Goal: Task Accomplishment & Management: Use online tool/utility

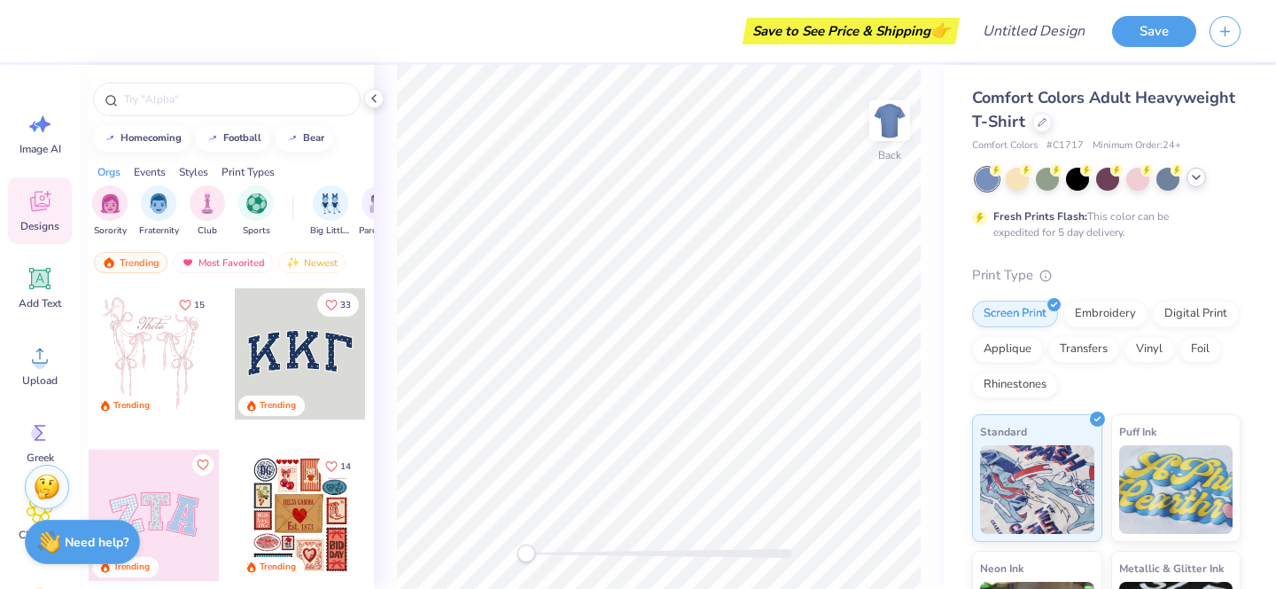
click at [1199, 177] on icon at bounding box center [1197, 177] width 14 height 14
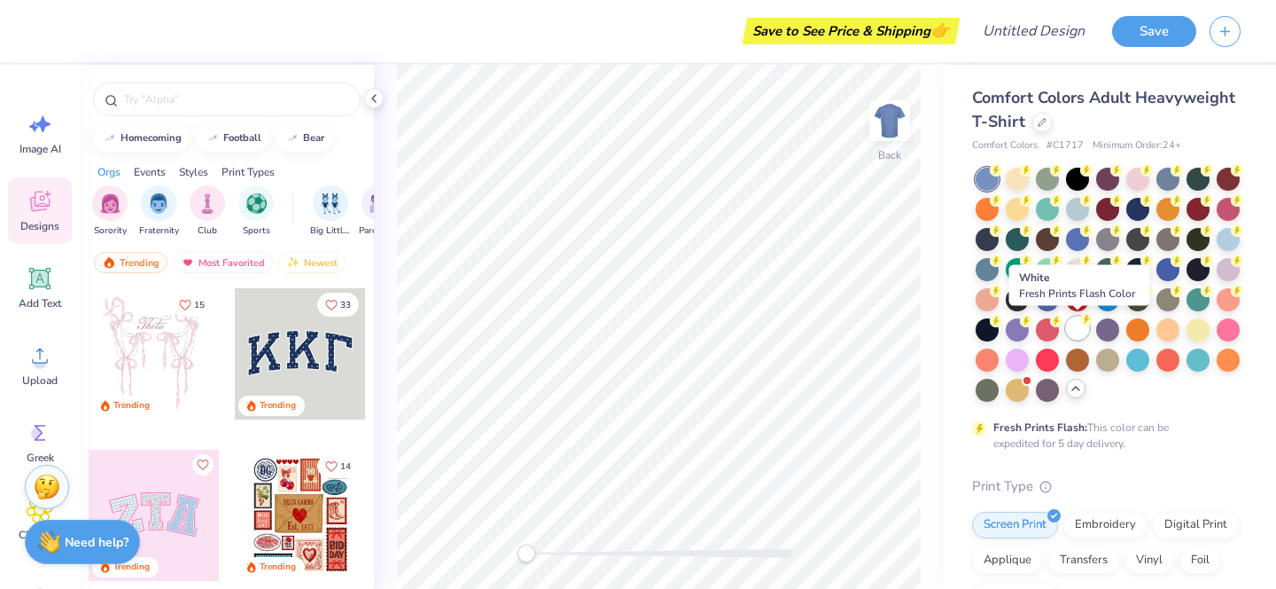
click at [1077, 329] on div at bounding box center [1077, 327] width 23 height 23
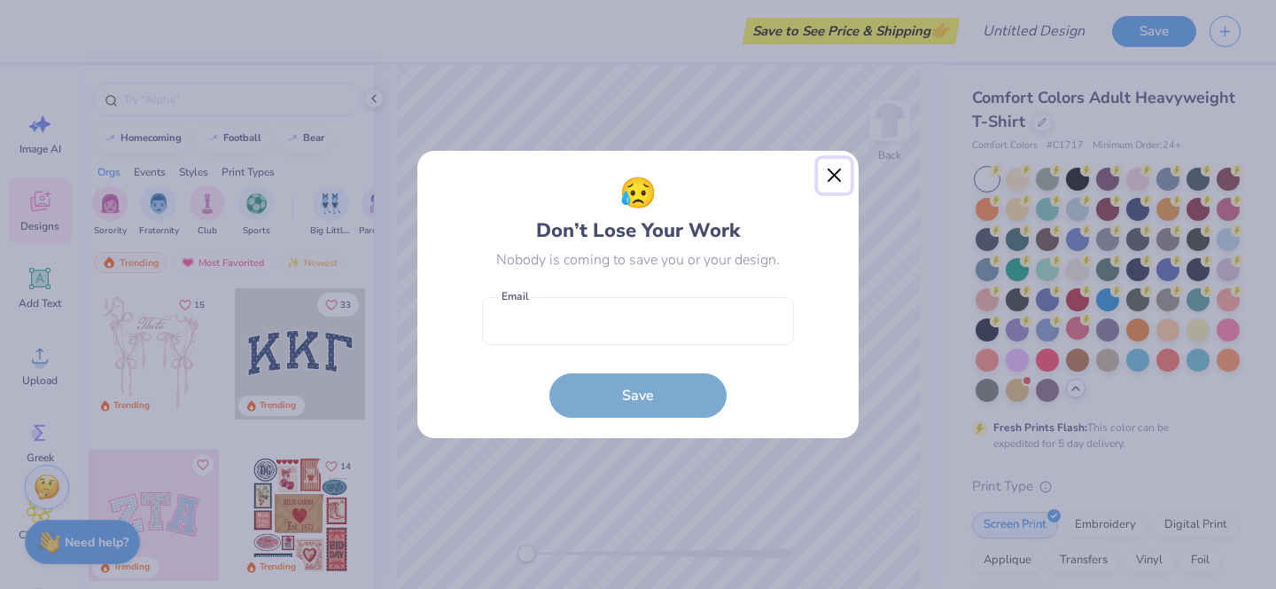
click at [827, 169] on button "Close" at bounding box center [835, 176] width 34 height 34
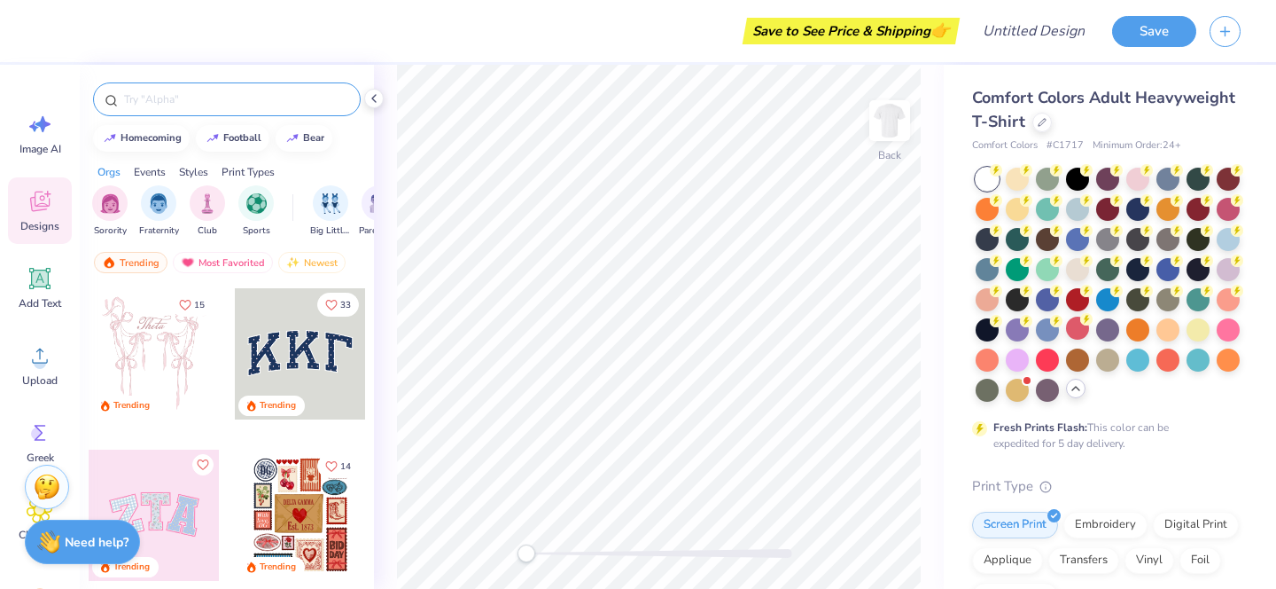
click at [234, 101] on input "text" at bounding box center [235, 99] width 227 height 18
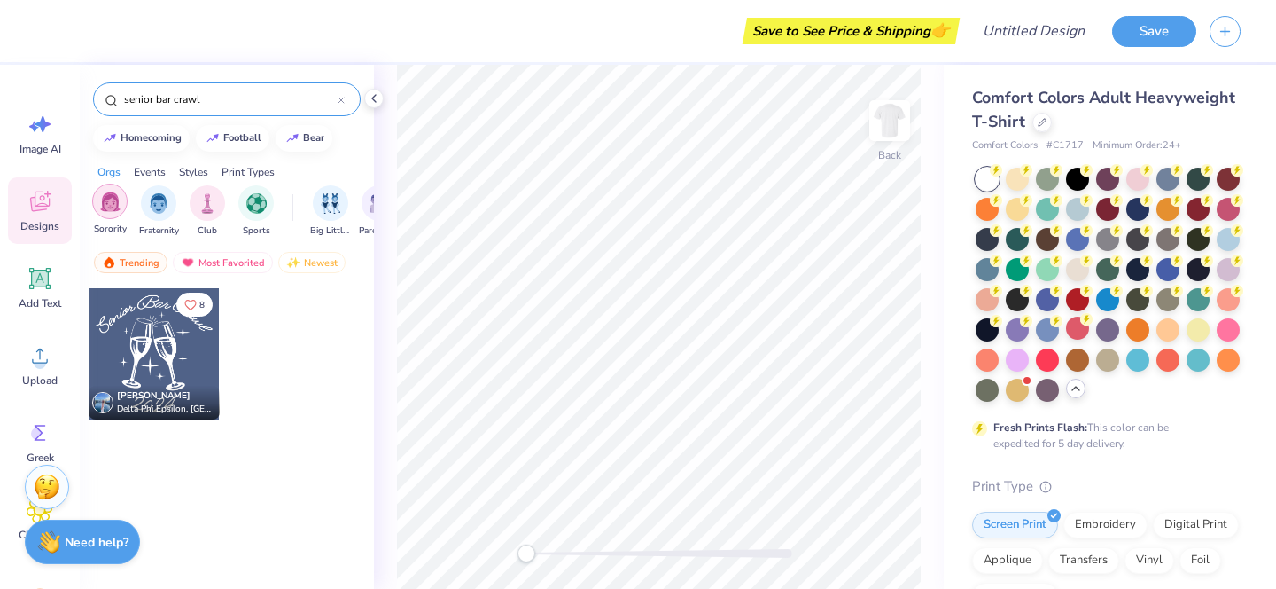
type input "senior bar crawl"
click at [114, 213] on div "filter for Sorority" at bounding box center [109, 200] width 35 height 35
click at [345, 98] on div "senior bar crawl" at bounding box center [227, 99] width 268 height 34
click at [341, 98] on icon at bounding box center [341, 100] width 7 height 7
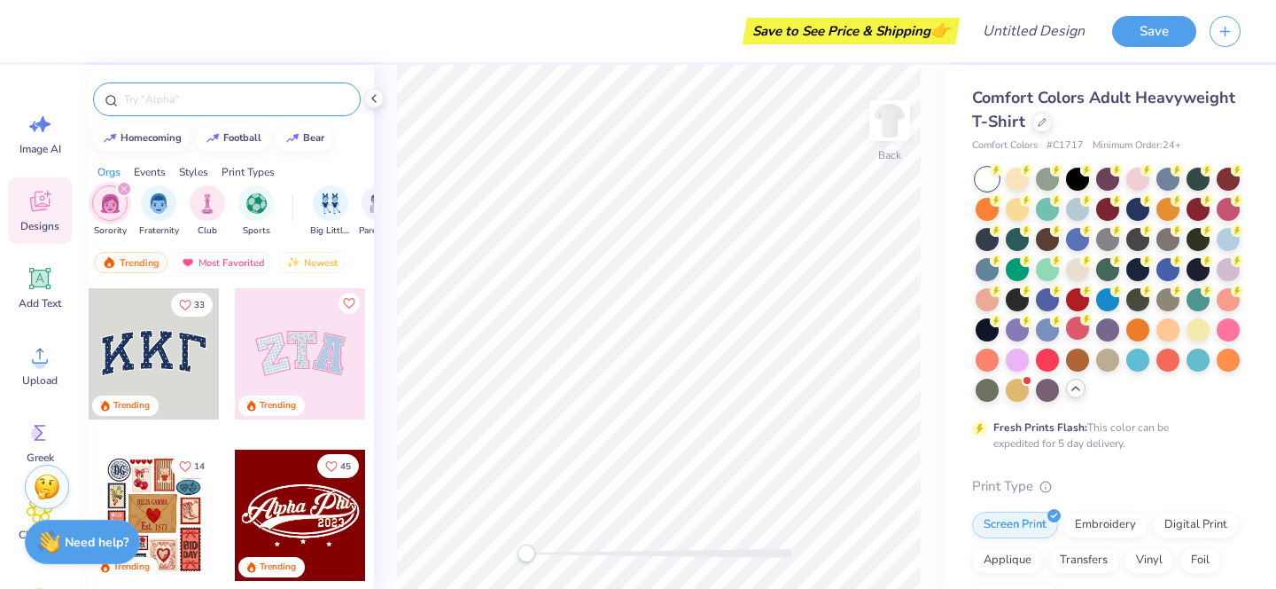
click at [273, 109] on div at bounding box center [227, 99] width 268 height 34
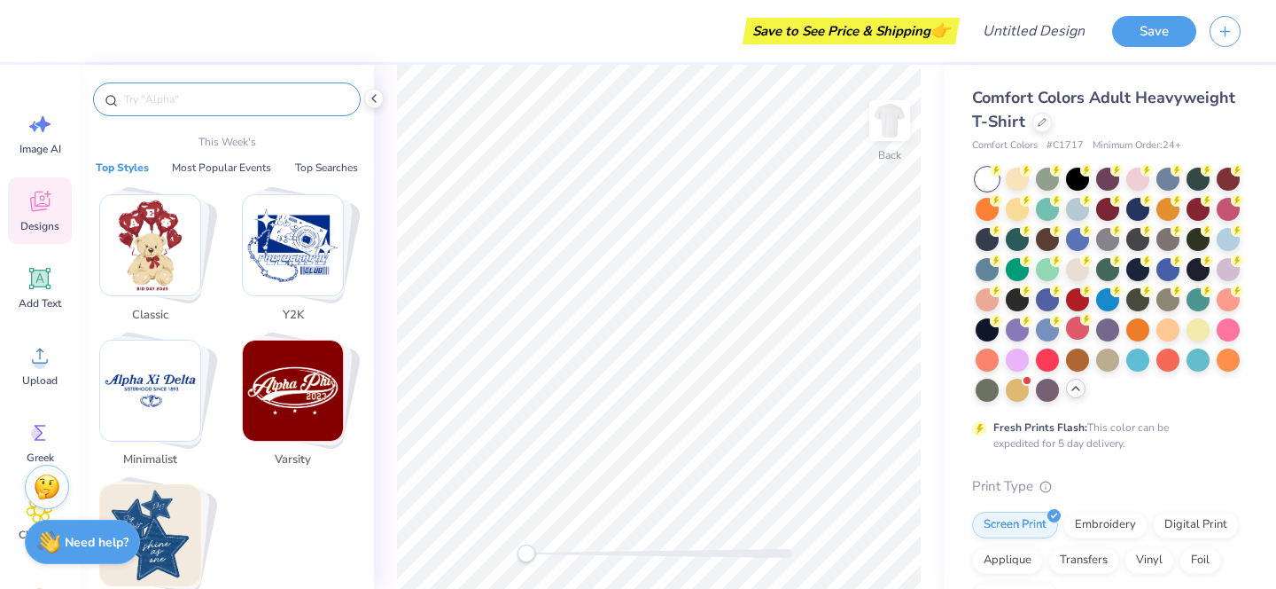
click at [232, 102] on input "text" at bounding box center [235, 99] width 227 height 18
type input "c"
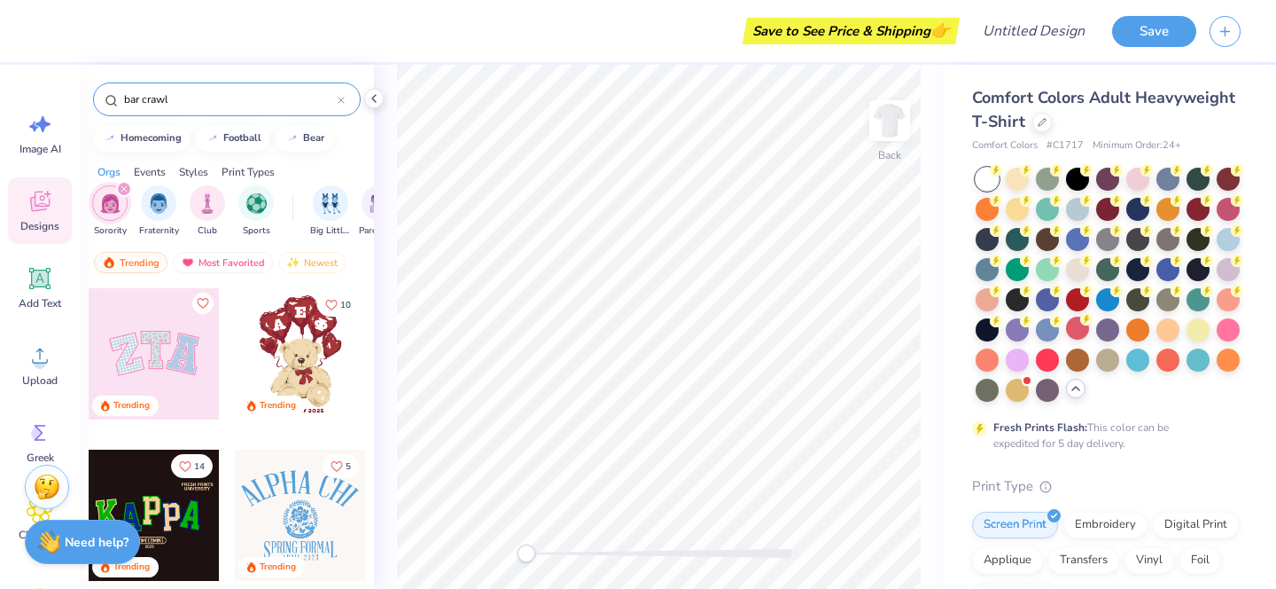
type input "bar crawl"
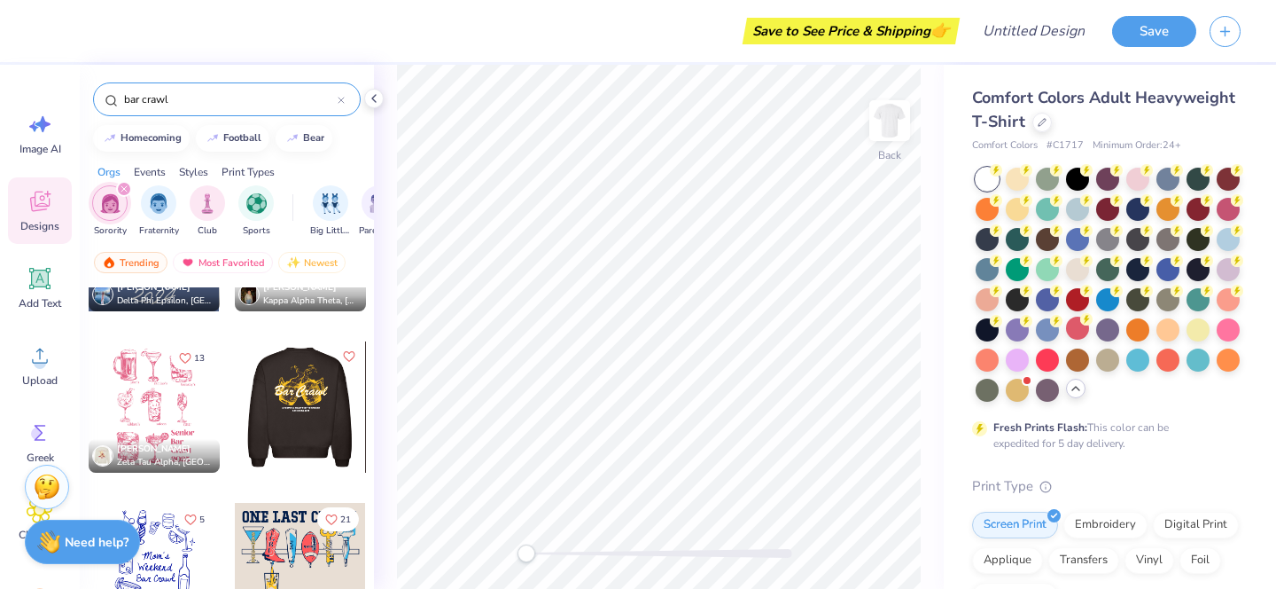
scroll to position [116, 0]
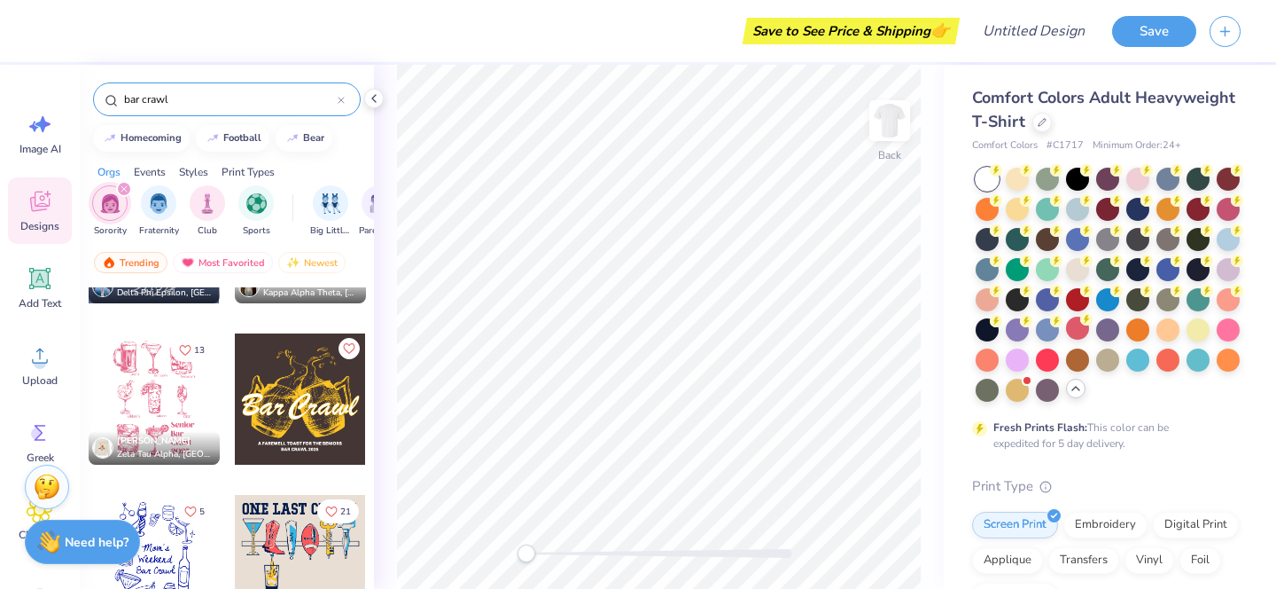
click at [123, 189] on icon "filter for Sorority" at bounding box center [123, 188] width 5 height 5
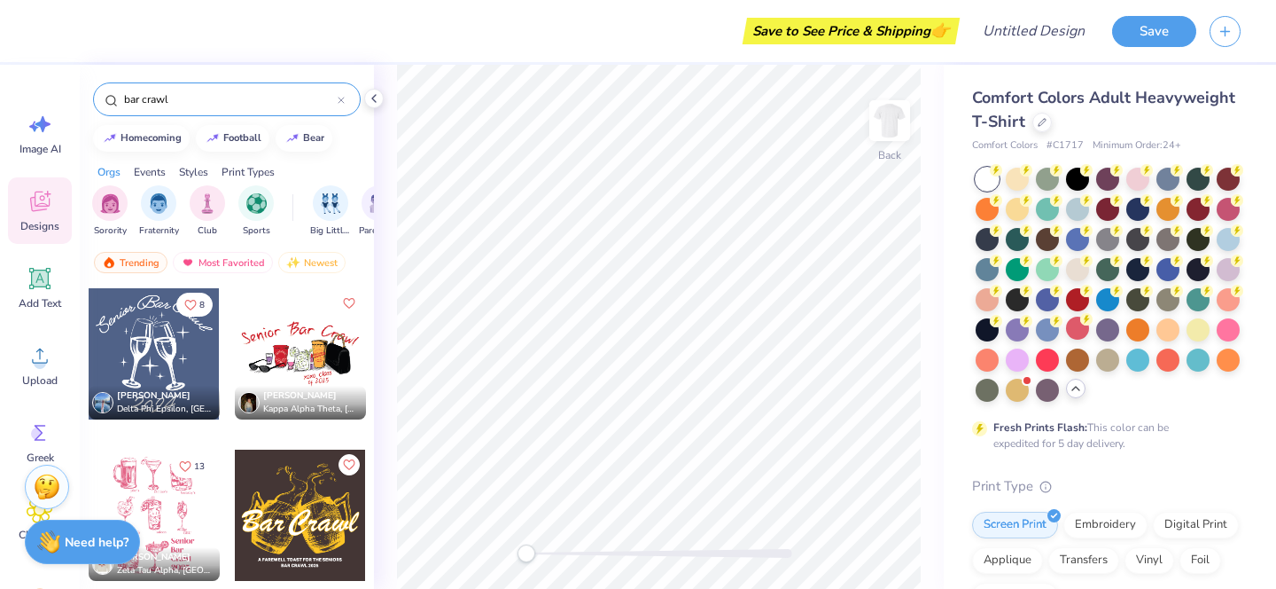
click at [144, 168] on div "Events" at bounding box center [150, 172] width 32 height 16
click at [113, 172] on div "Orgs" at bounding box center [109, 172] width 23 height 16
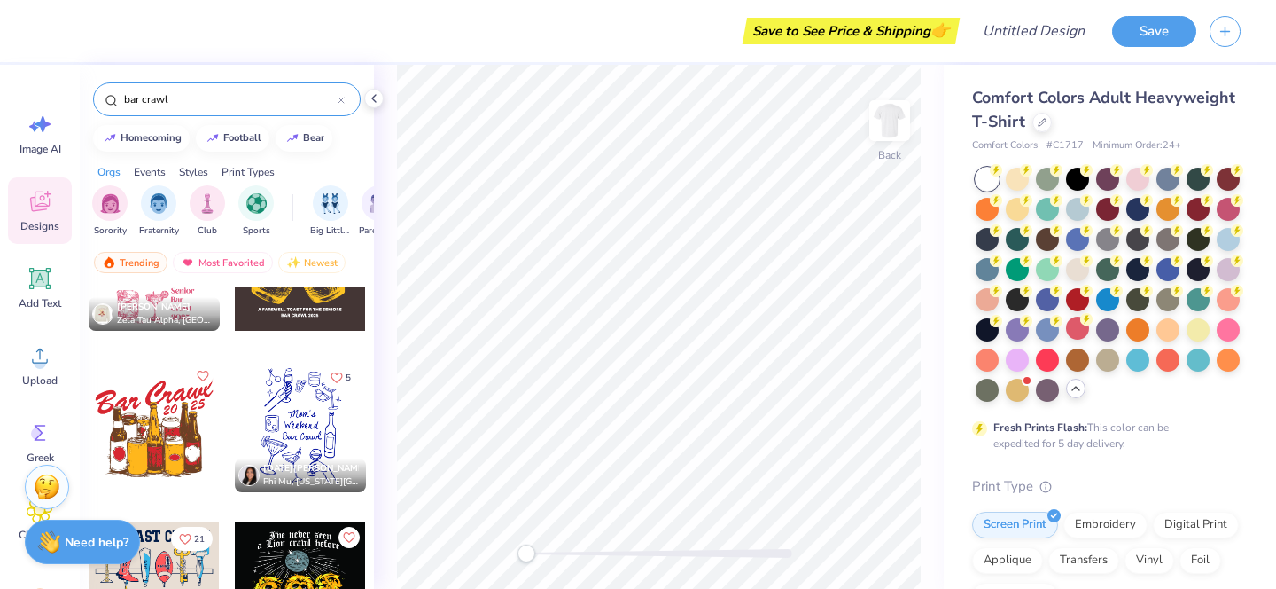
scroll to position [439, 0]
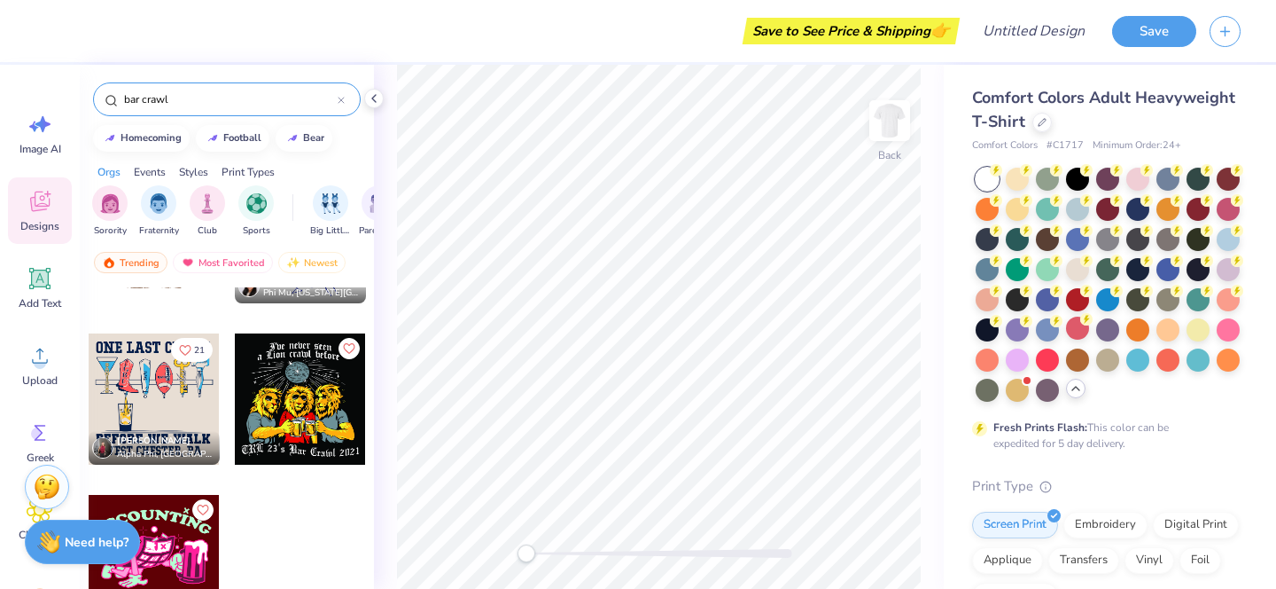
click at [161, 406] on div at bounding box center [154, 398] width 131 height 131
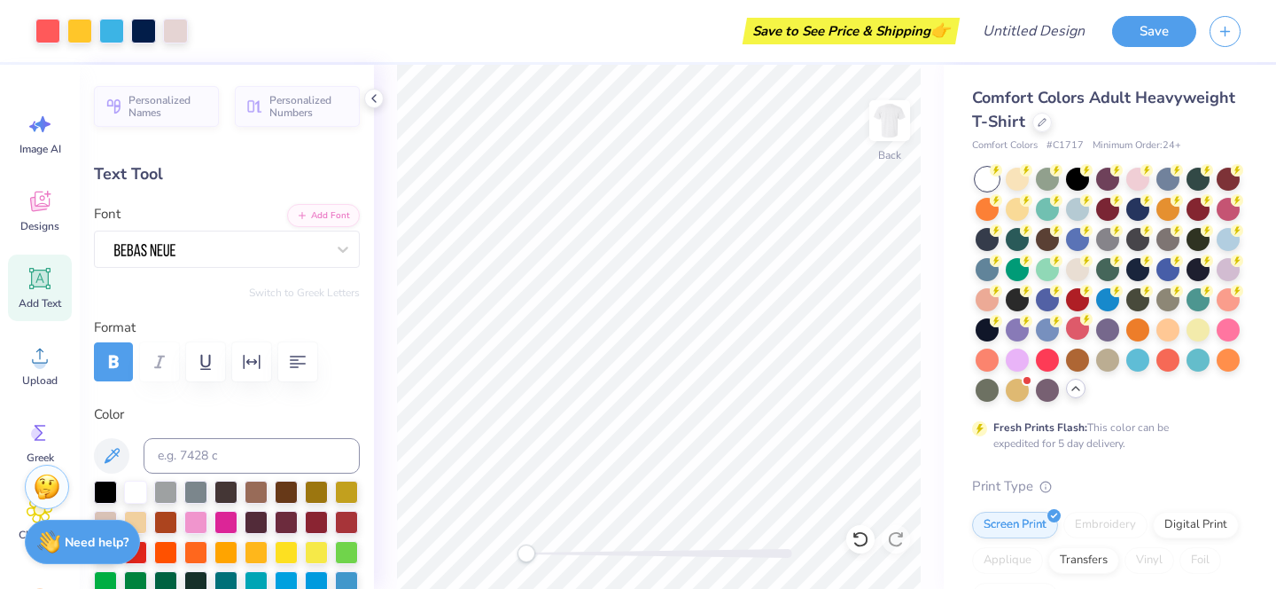
type input "0.0"
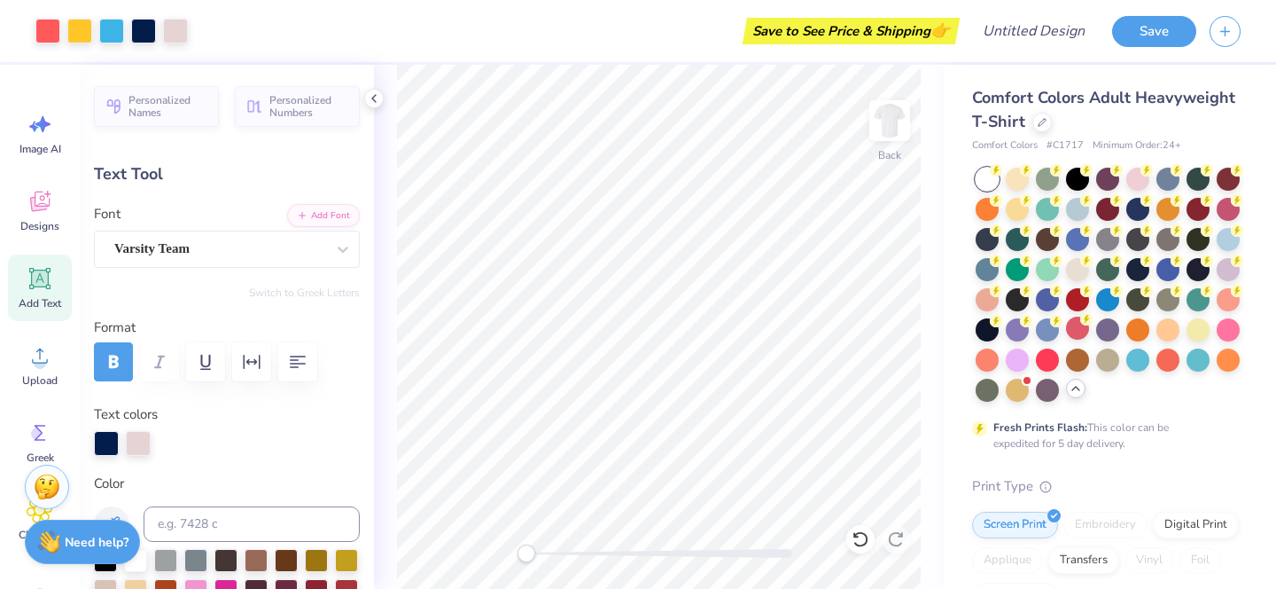
type input "0.0"
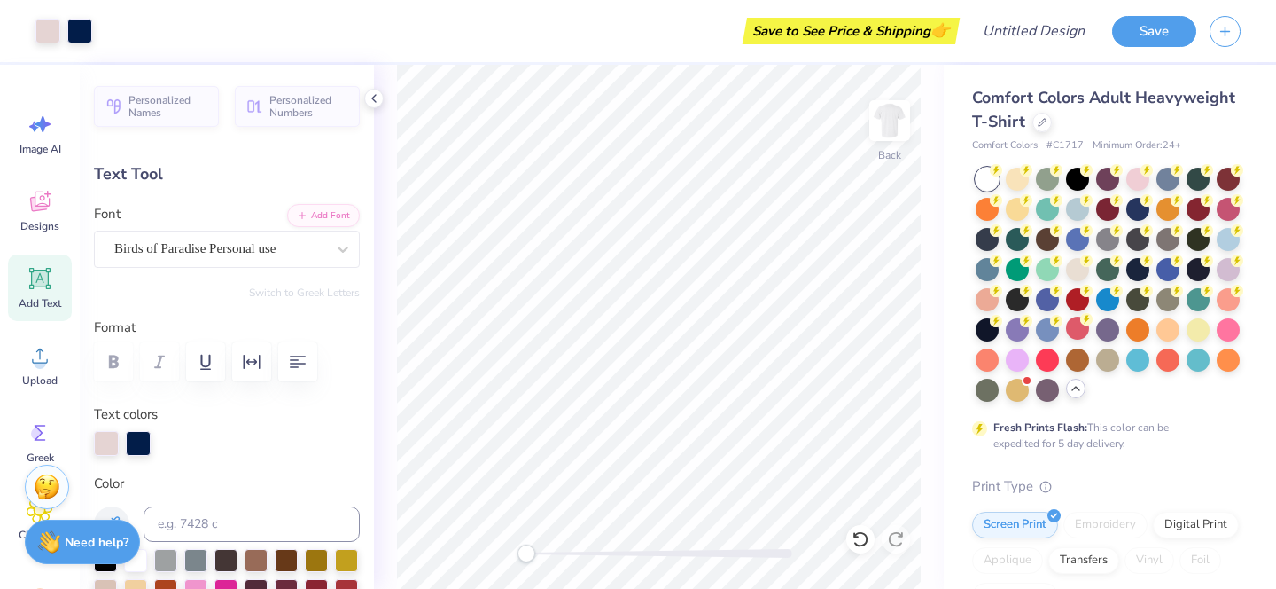
type input "0.0"
type input "1.45"
type input "0.72"
type input "4.66"
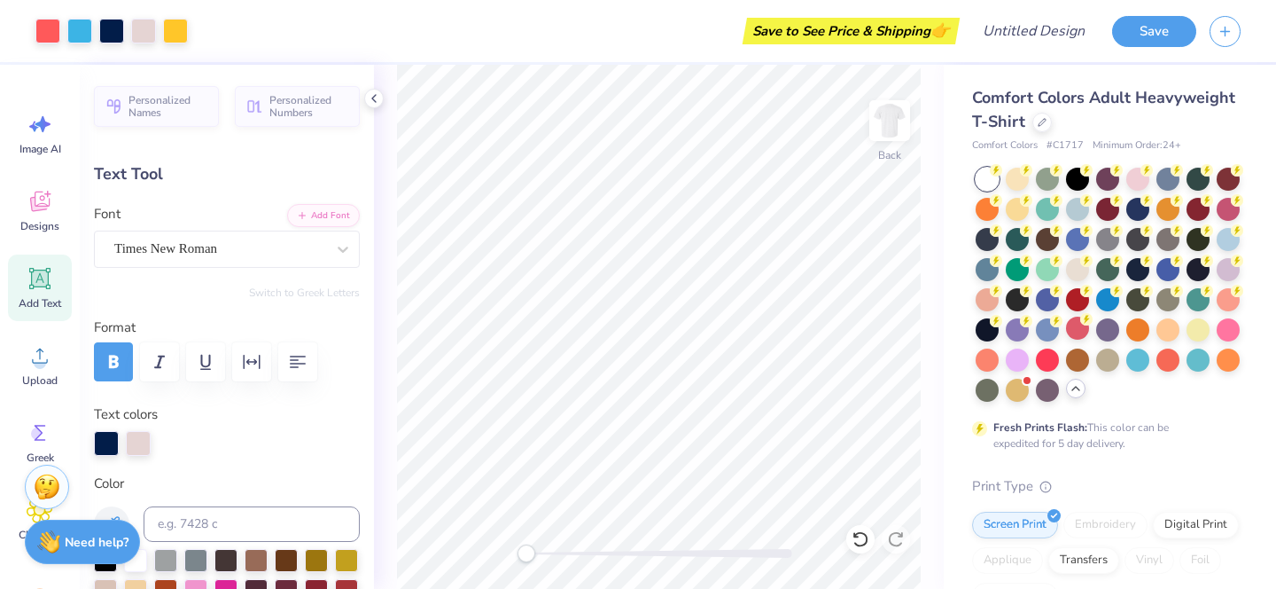
type input "0.0"
type input "0.61"
type input "5.47"
type input "0.0"
type input "0.56"
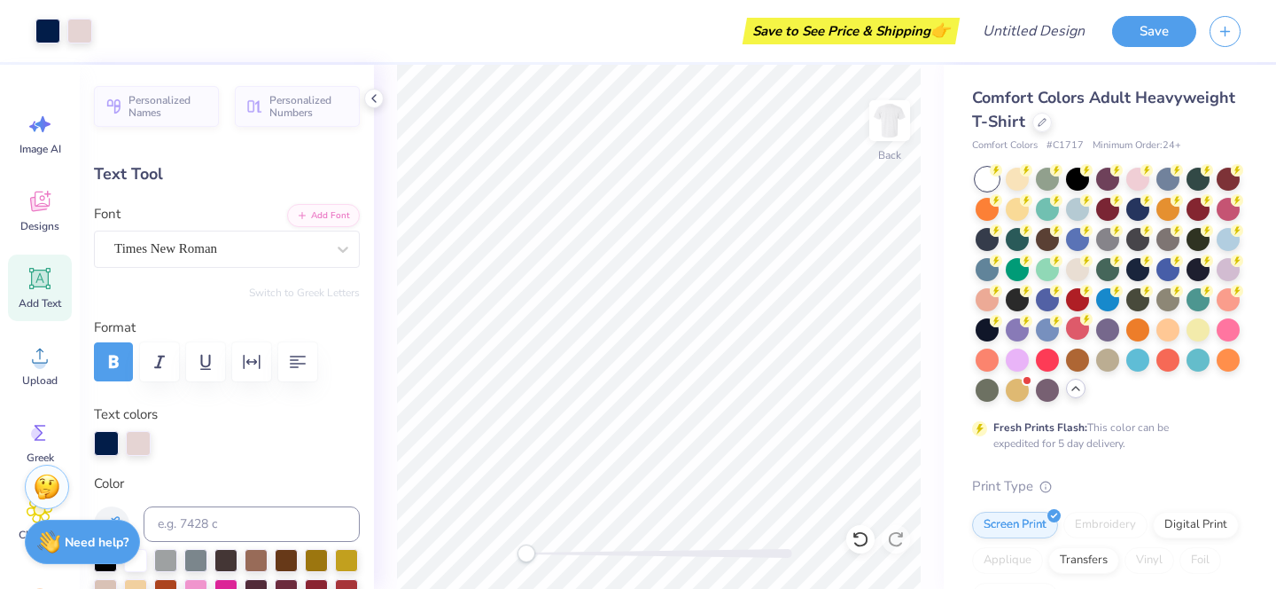
type input "0.60"
type input "6.74"
type input "0.0"
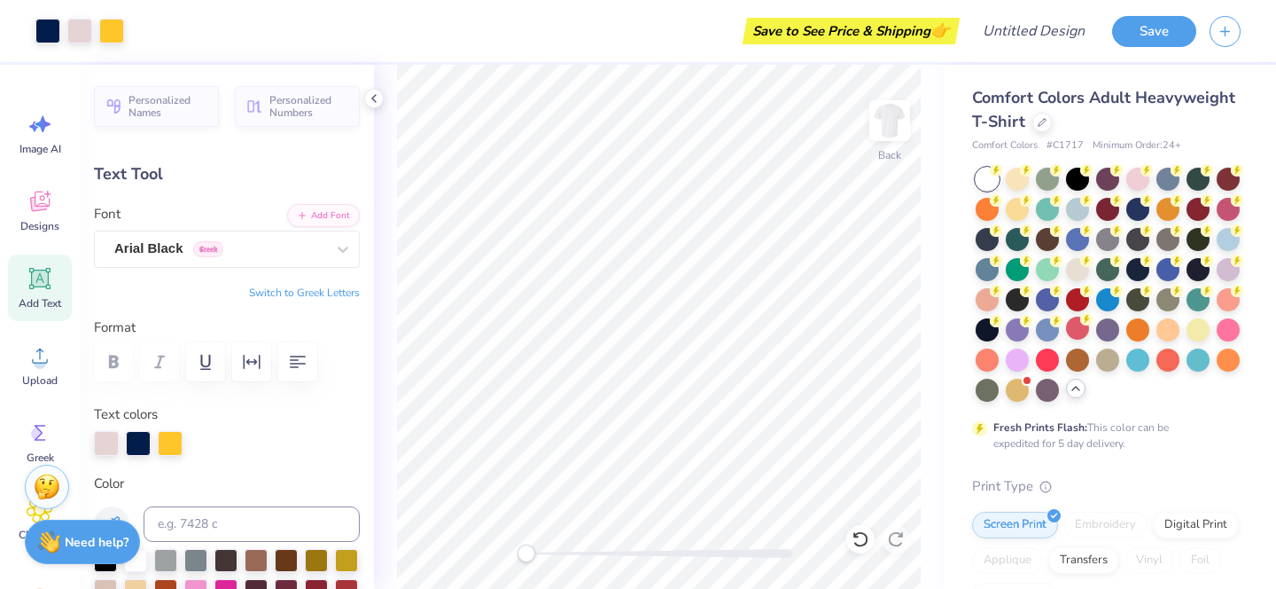
type input "0.35"
type input "0.39"
type input "5.16"
type input "0.37"
type input "0.38"
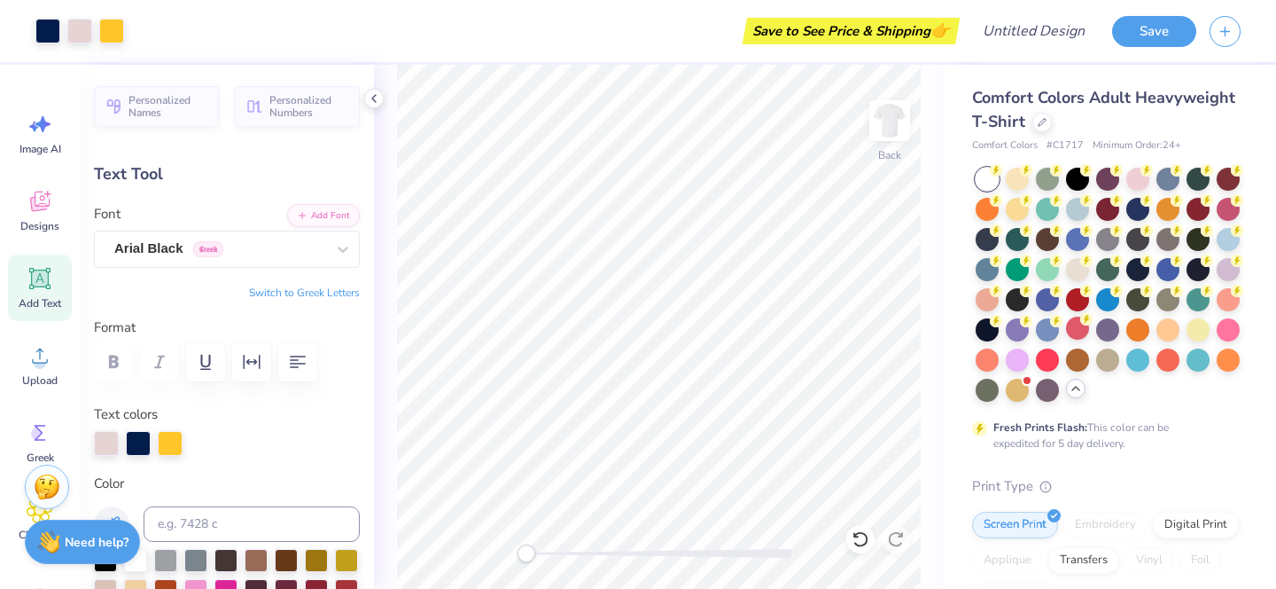
type input "5.93"
type input "0.36"
type input "6.32"
type input "0.14"
type input "6.70"
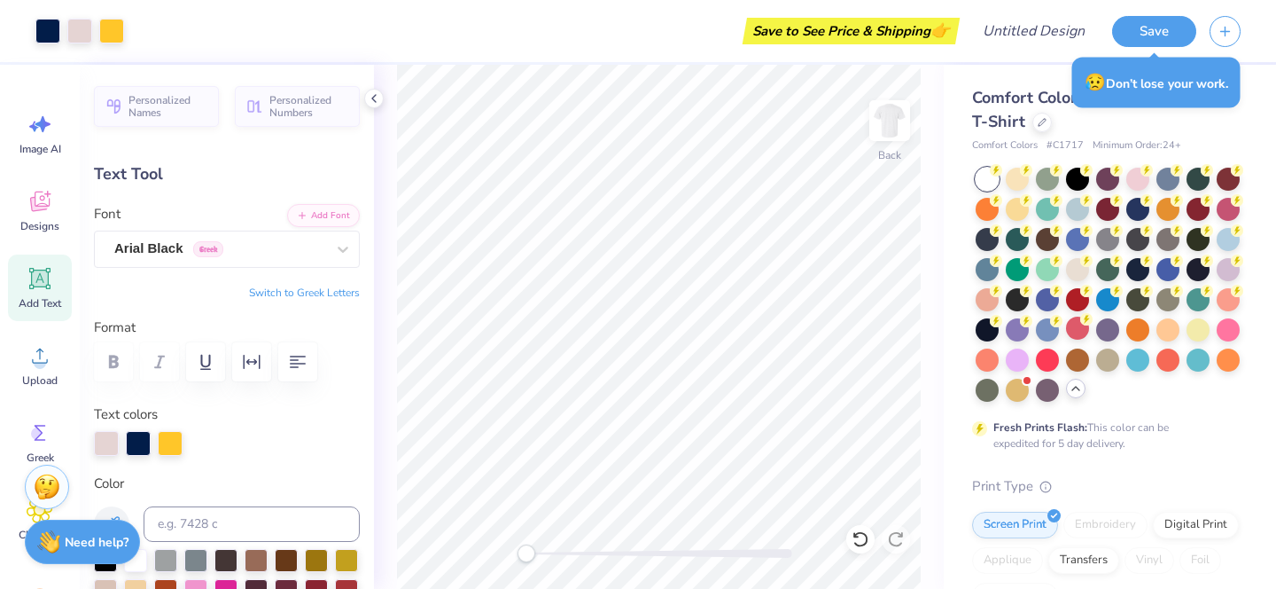
type input "0.37"
type input "7.08"
type input "0.39"
type input "7.46"
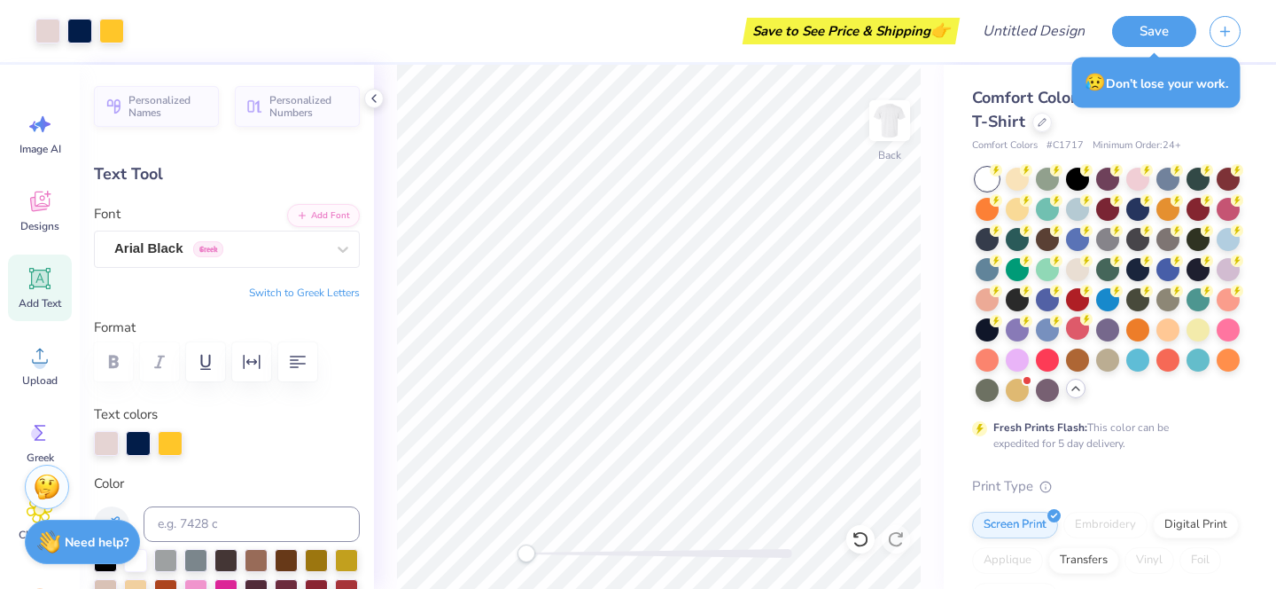
type input "0.35"
type input "7.85"
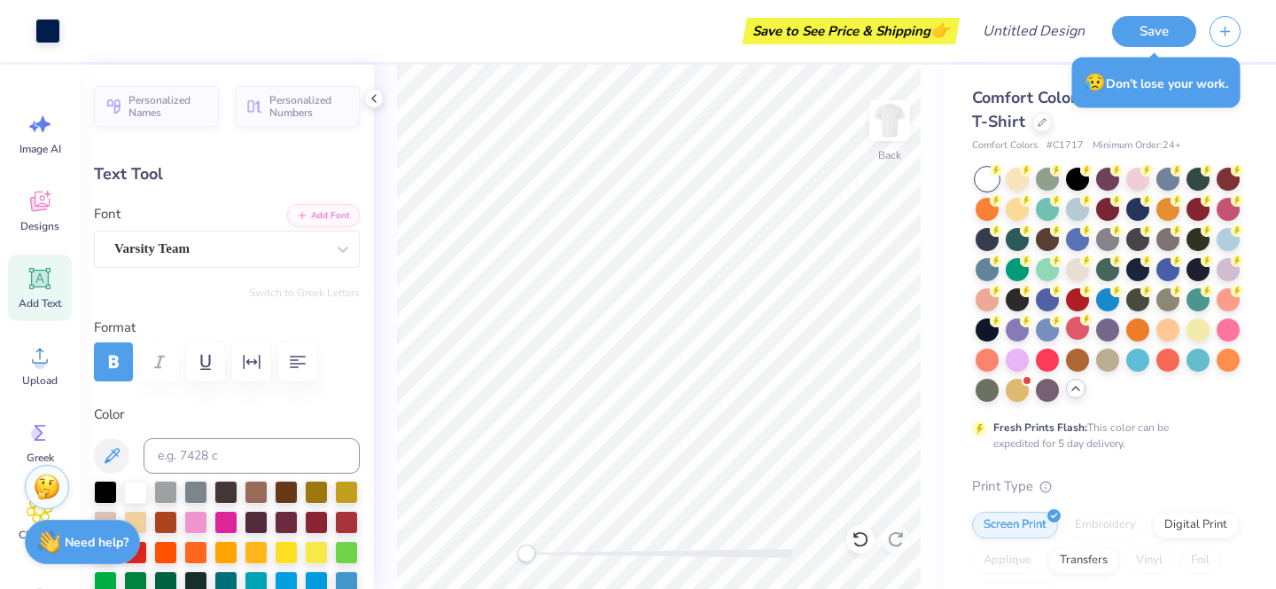
type input "11.63"
type input "0.99"
type input "12.42"
type input "9.94"
type input "1.10"
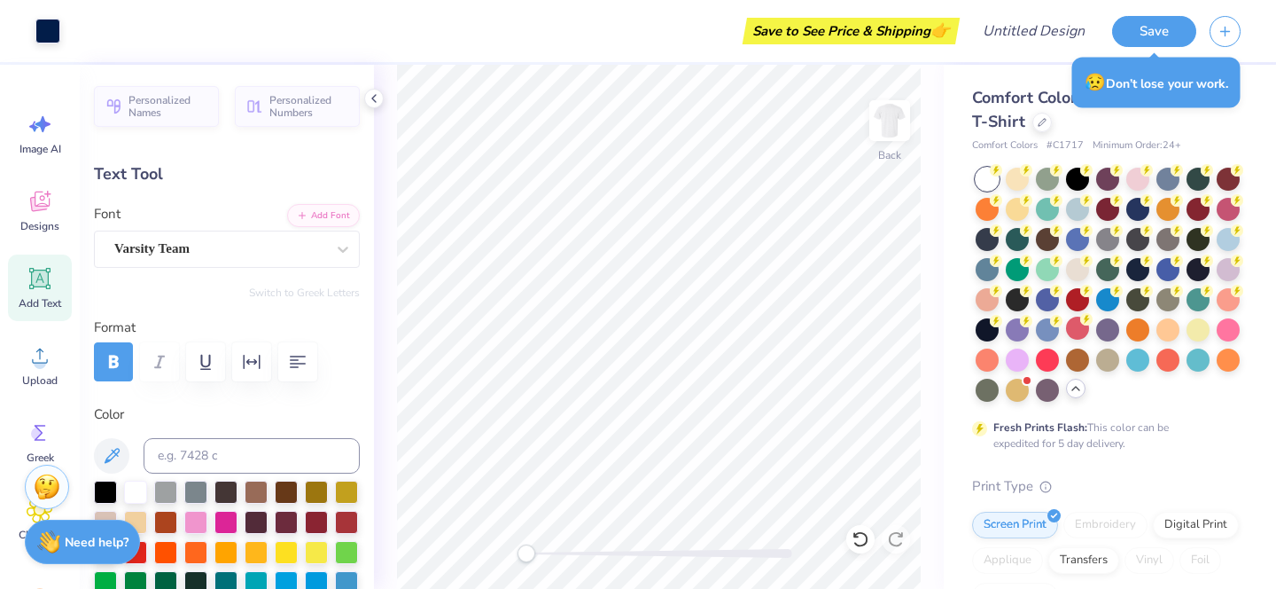
type input "13.65"
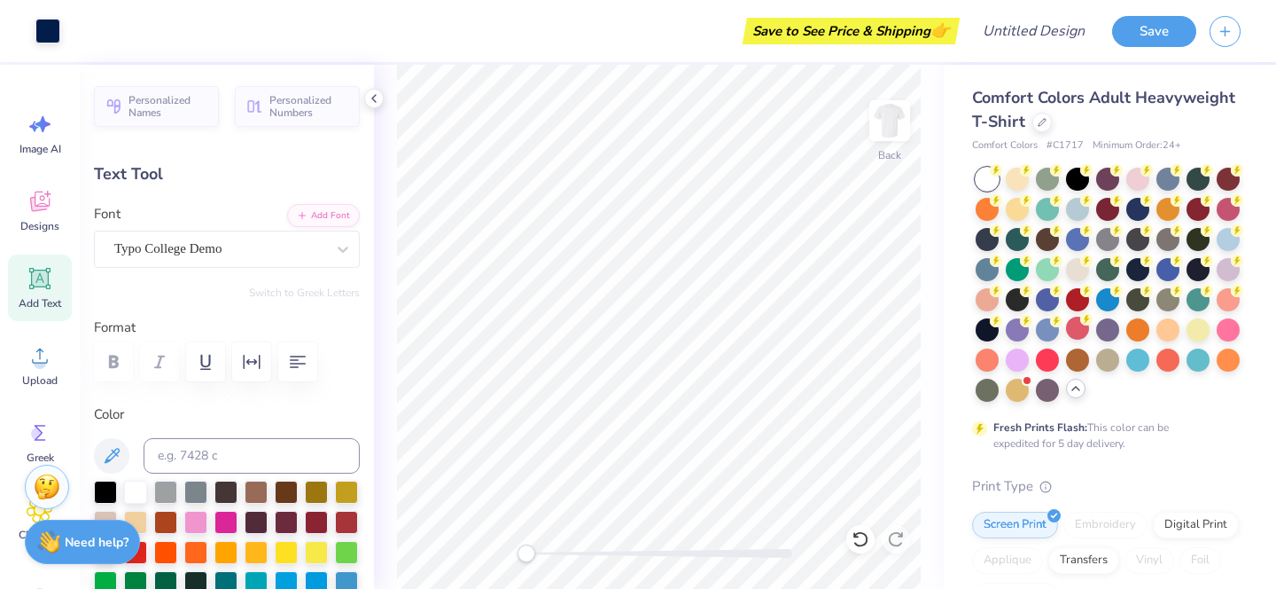
type input "11.79"
type input "1.18"
type input "3.00"
type textarea "o"
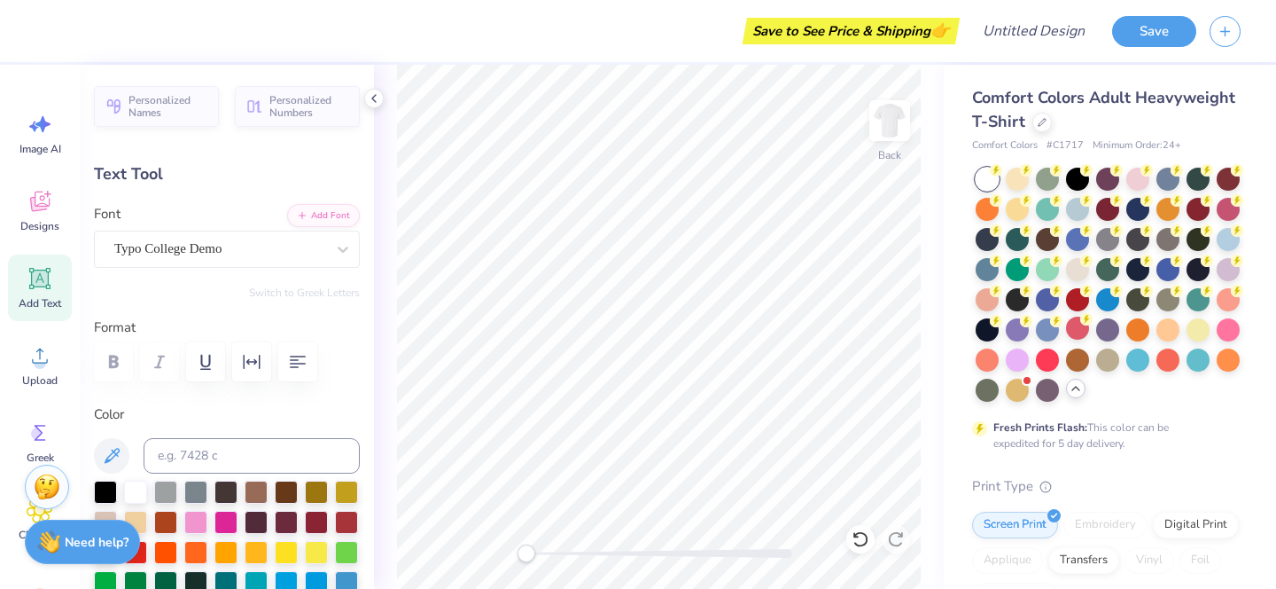
type textarea "S"
type textarea "D"
type textarea "The last ride"
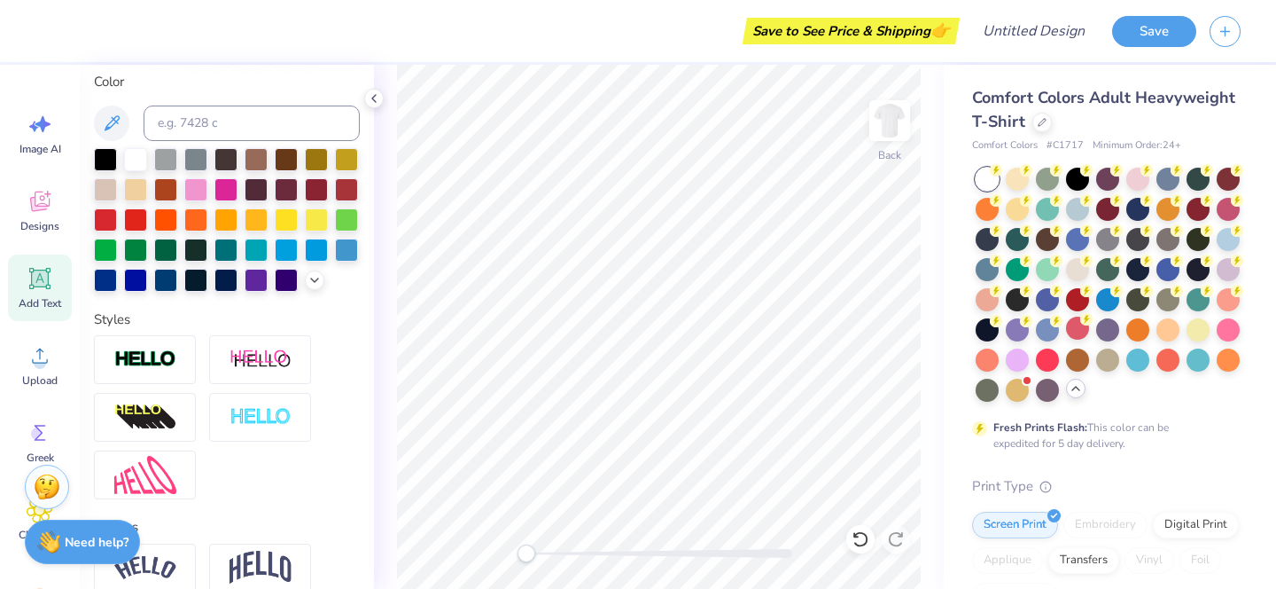
scroll to position [333, 0]
type input "10.25"
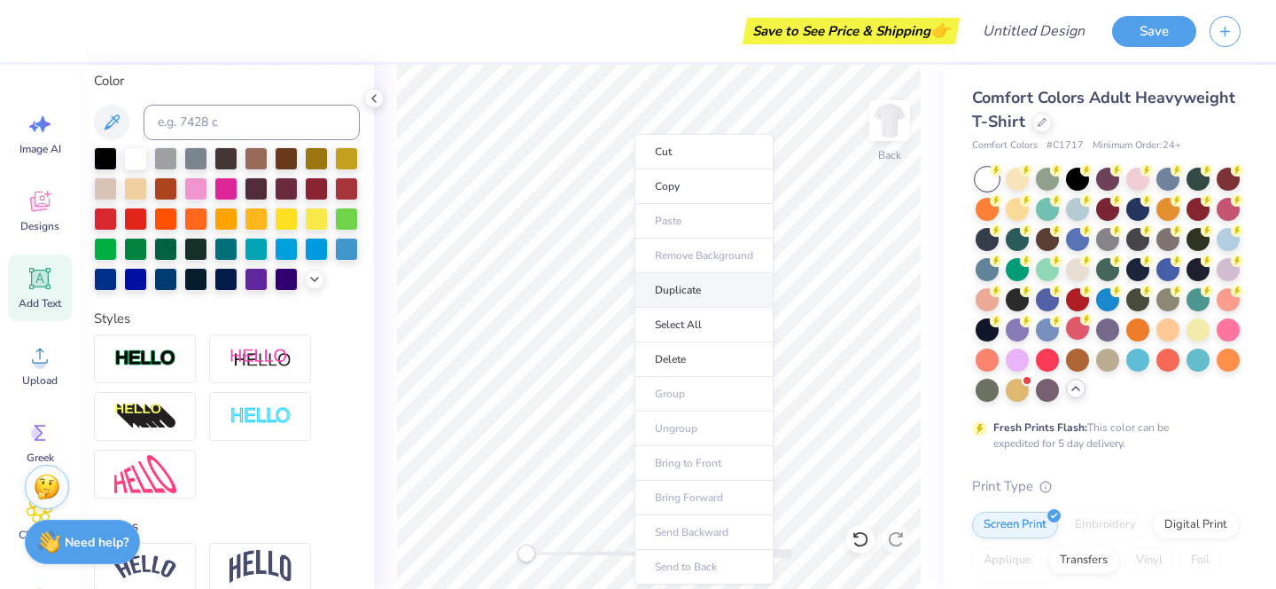
click at [676, 281] on li "Duplicate" at bounding box center [704, 290] width 139 height 35
type input "15.17"
type textarea "T"
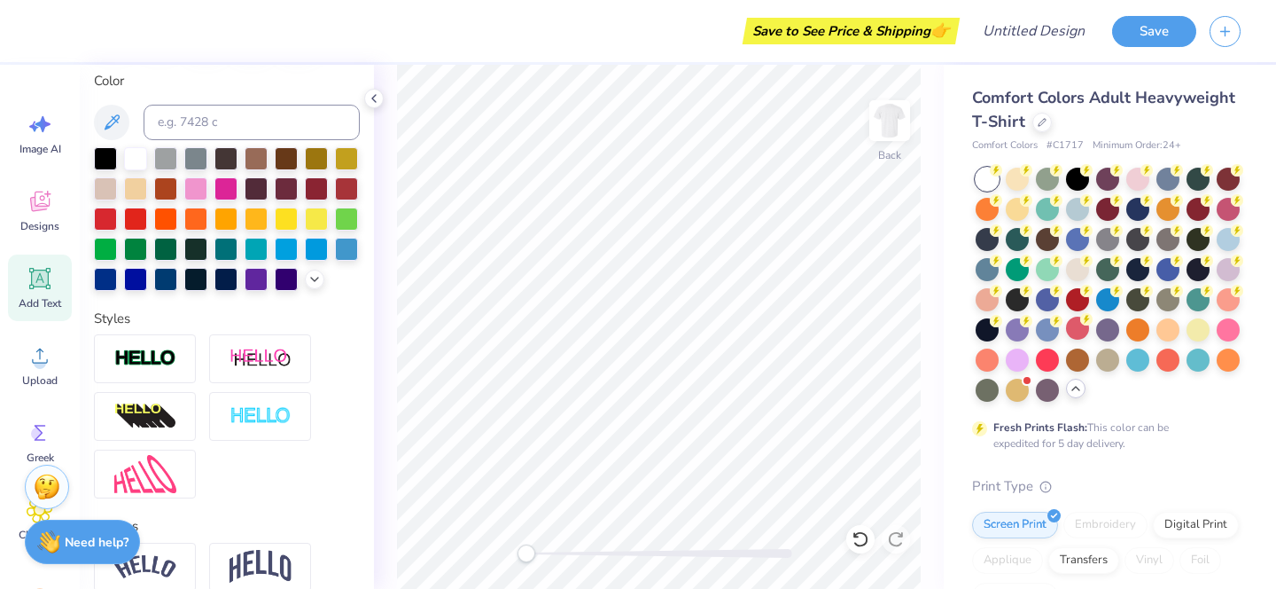
type textarea "Dad's weekend 2025"
click at [54, 285] on div "Add Text" at bounding box center [40, 287] width 64 height 66
type input "5.59"
type input "1.62"
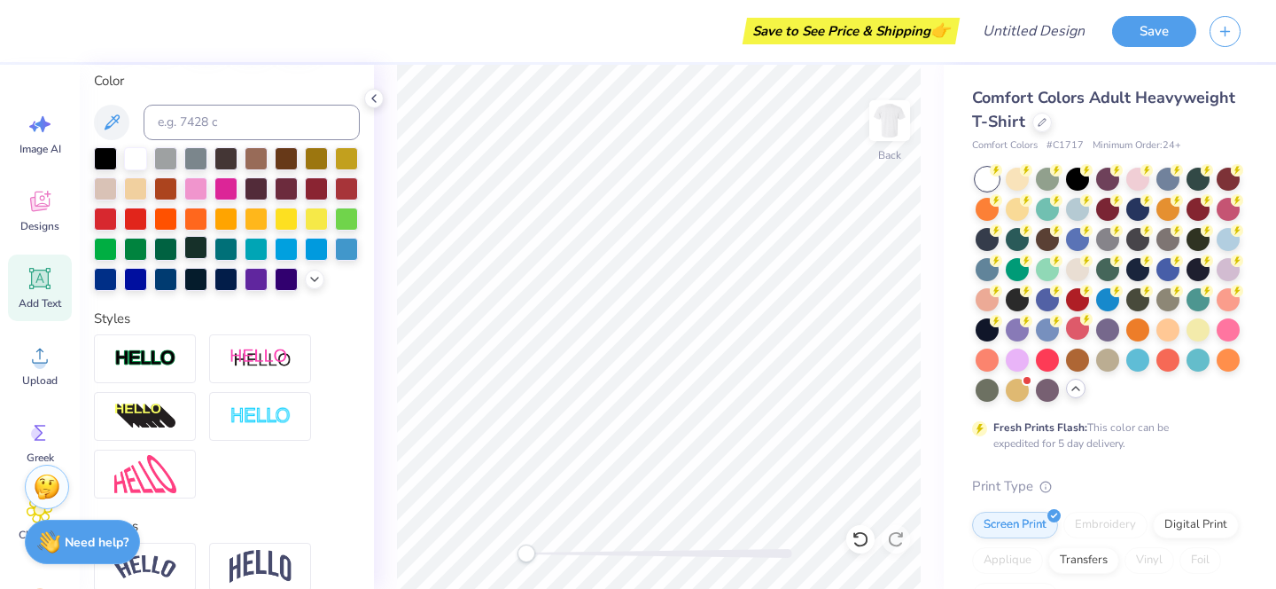
type input "11.69"
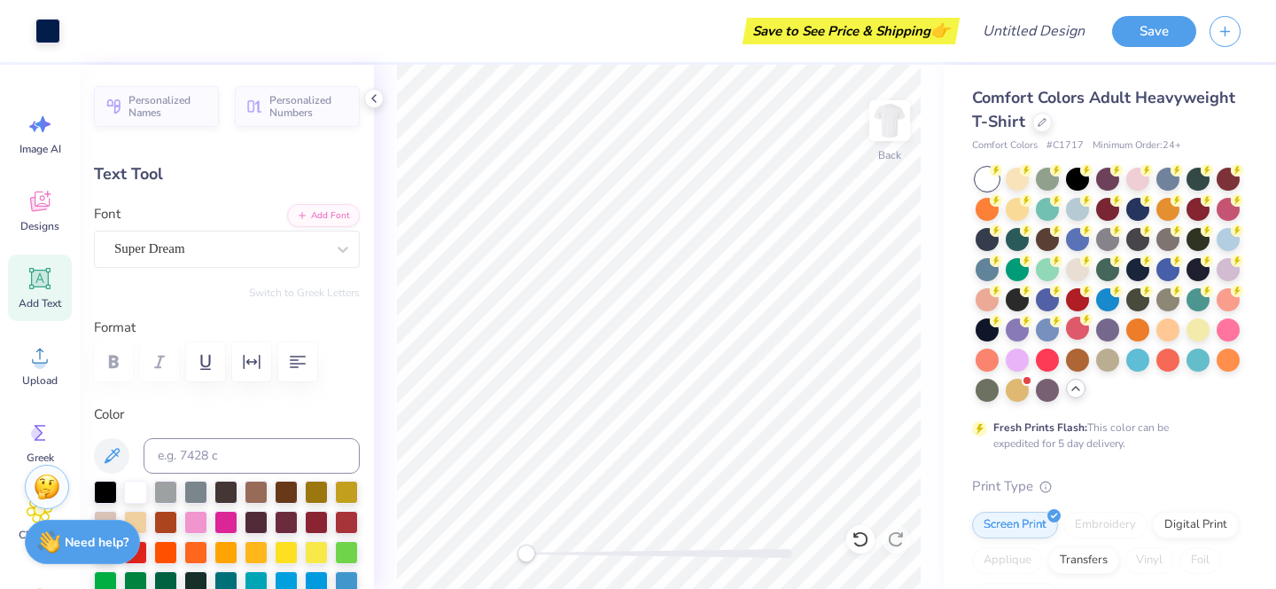
type input "14.06"
type input "1.18"
type input "15.16"
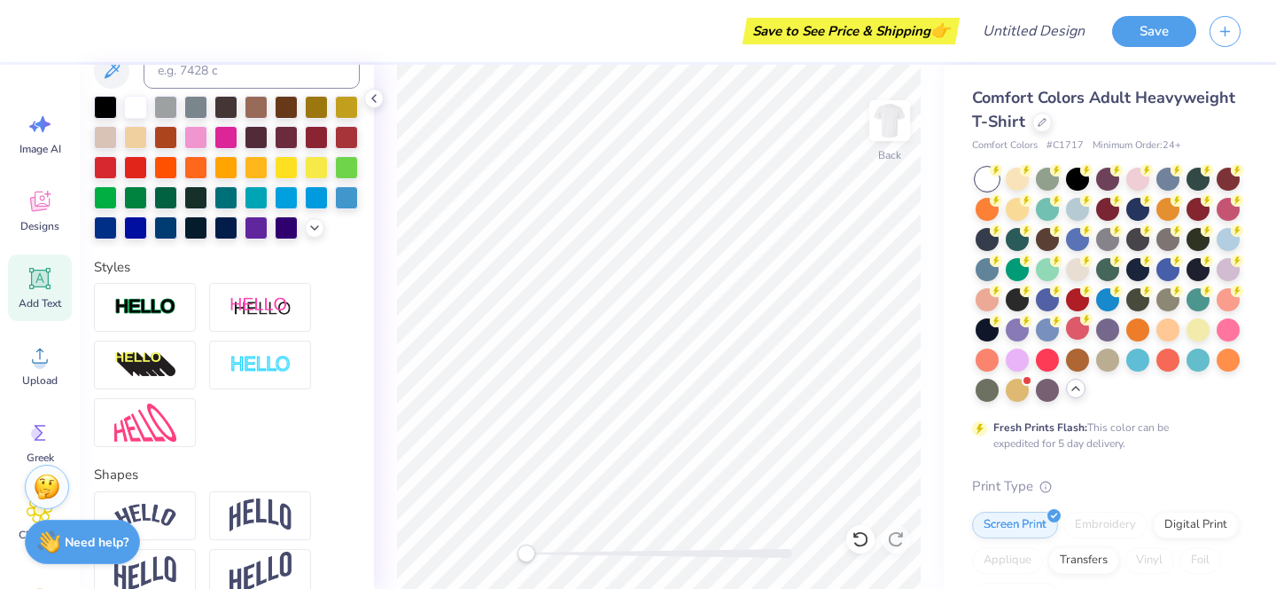
scroll to position [613, 0]
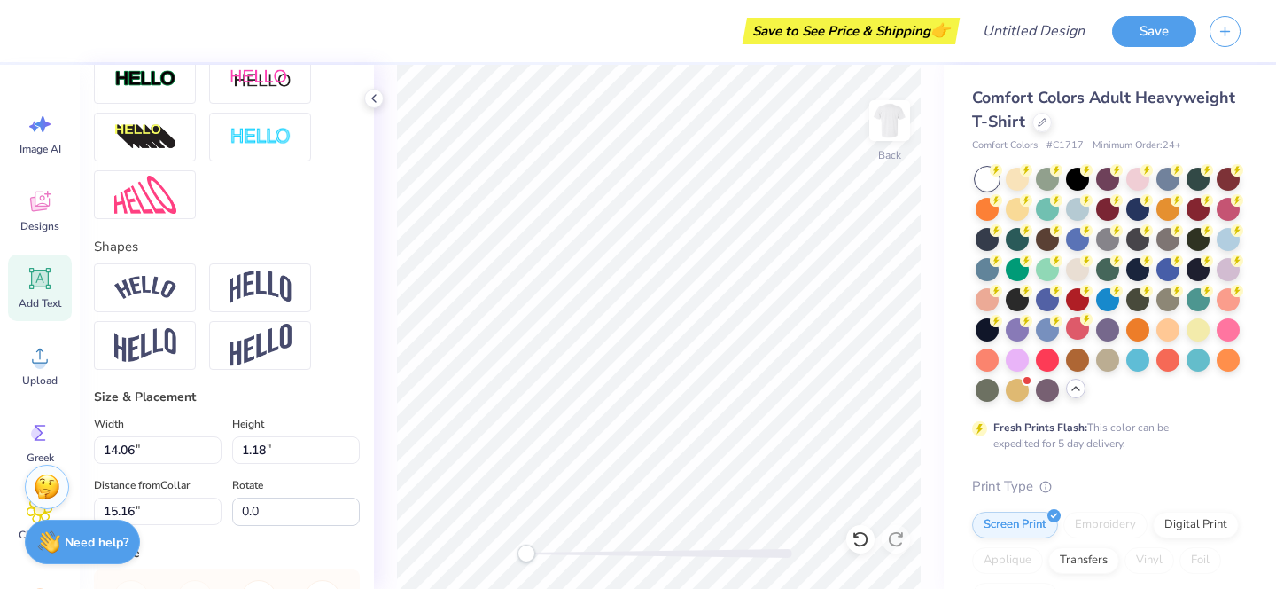
type input "10.26"
type input "0.86"
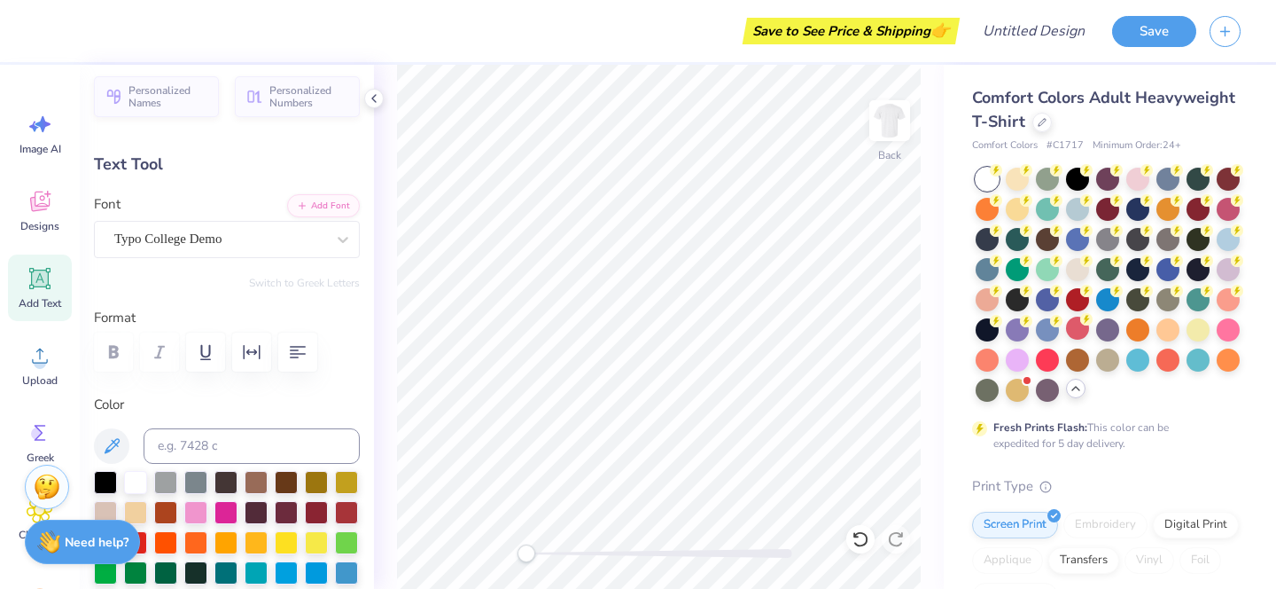
scroll to position [14, 0]
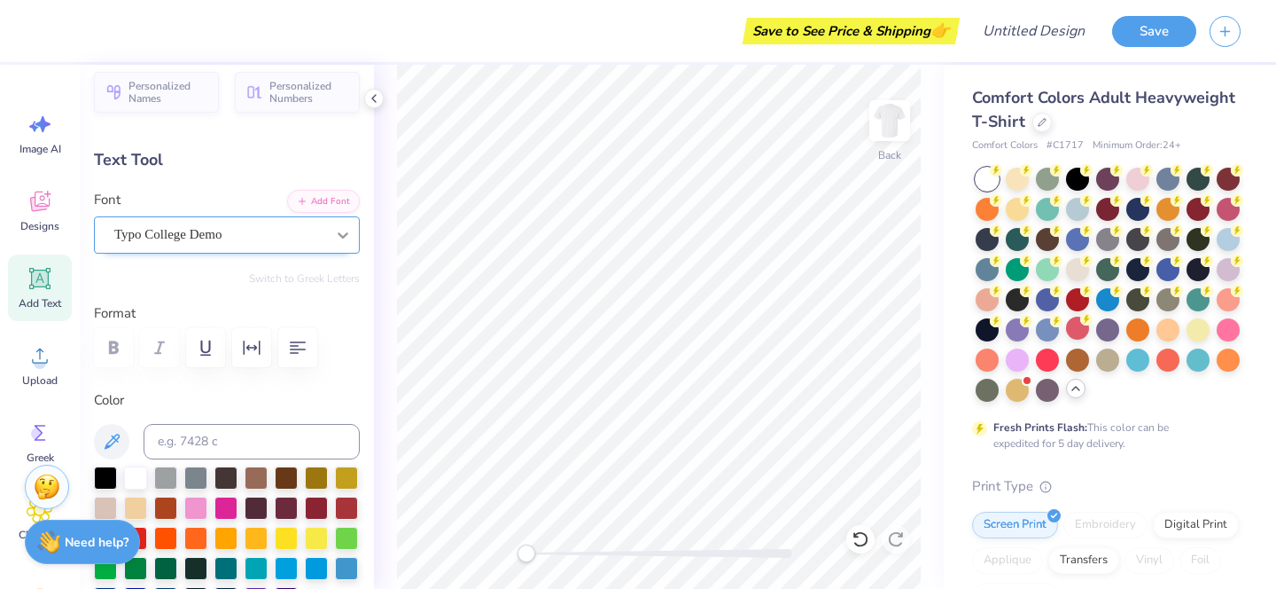
click at [345, 241] on icon at bounding box center [343, 235] width 18 height 18
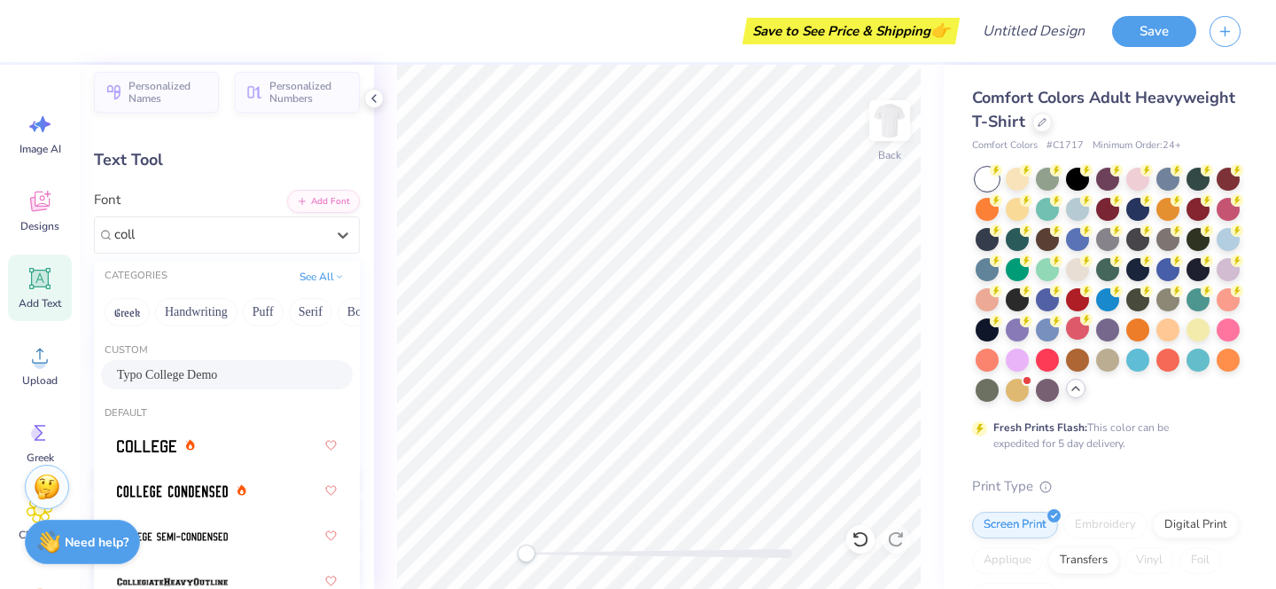
scroll to position [0, 0]
click at [181, 449] on div at bounding box center [156, 445] width 78 height 19
type input "college"
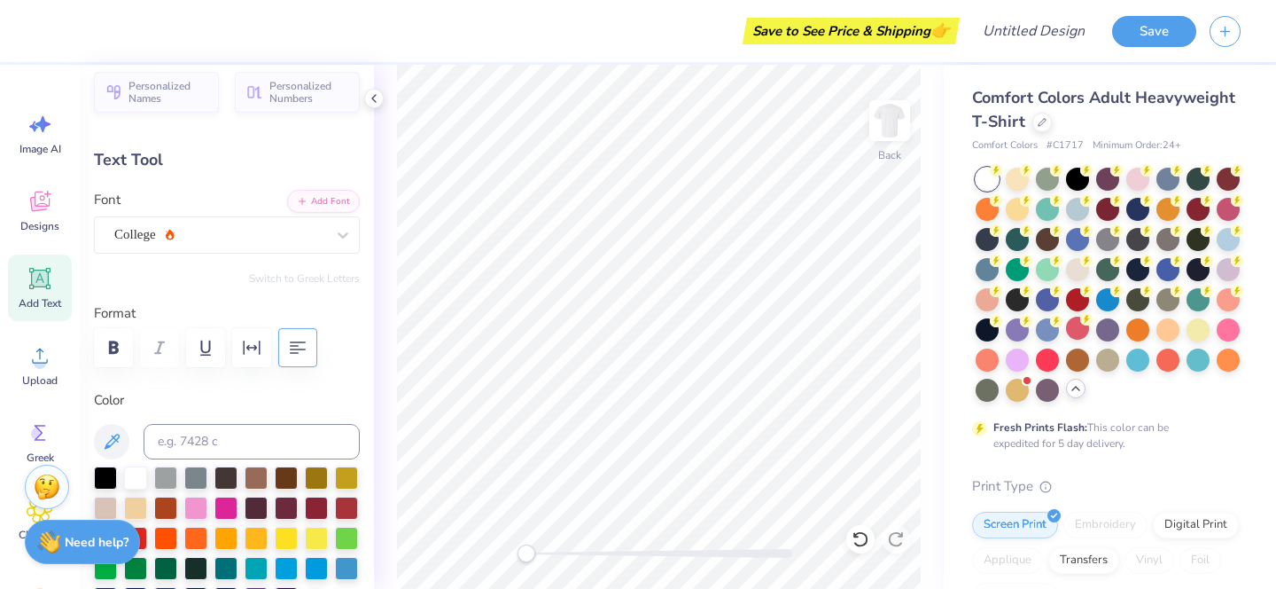
type input "10.25"
type input "1.18"
type input "3.00"
click at [271, 235] on div "Typo College Demo" at bounding box center [220, 234] width 215 height 27
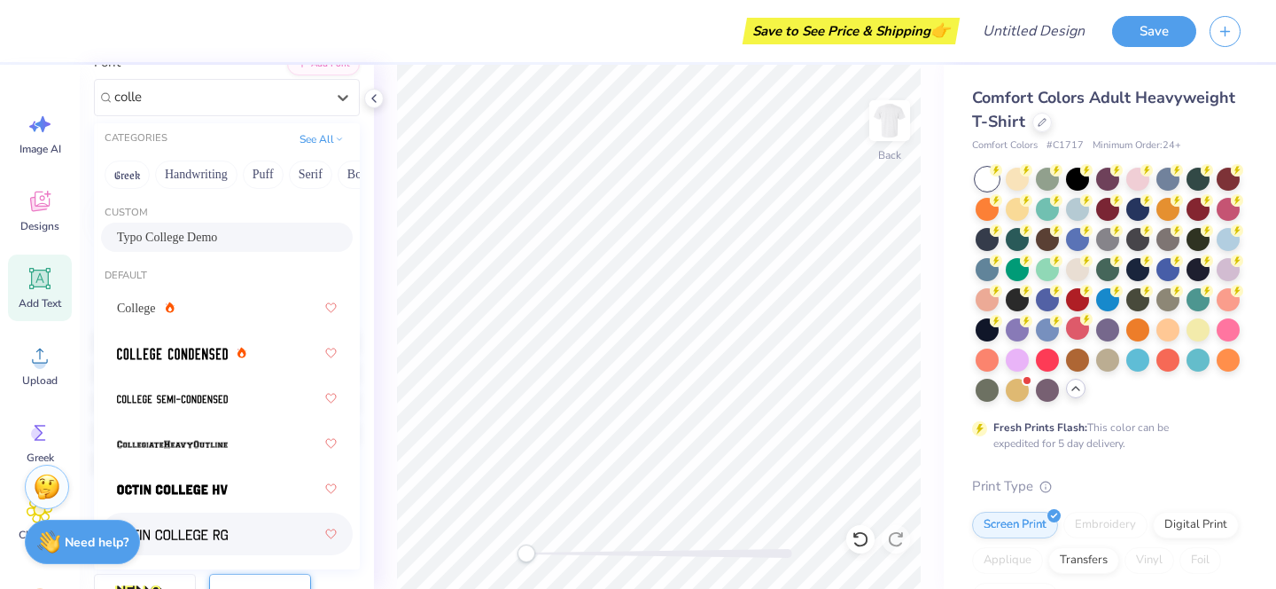
scroll to position [151, 0]
click at [221, 314] on div "College" at bounding box center [227, 309] width 220 height 32
type input "colle"
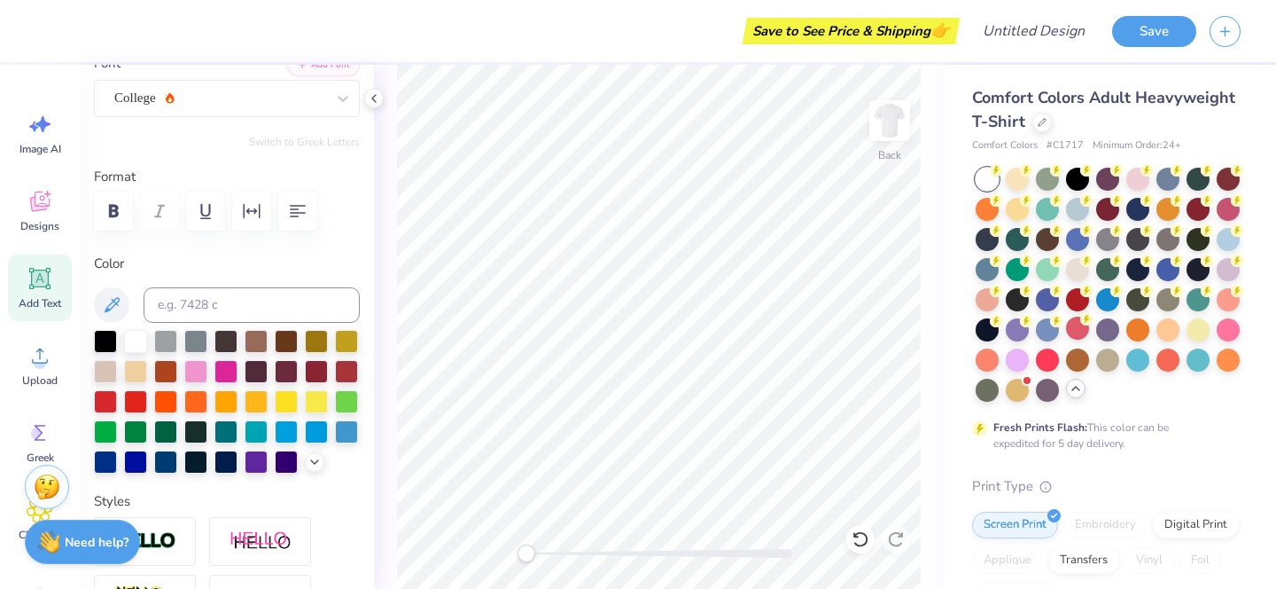
type input "10.05"
type input "0.79"
type input "14.85"
click at [336, 91] on icon at bounding box center [343, 99] width 18 height 18
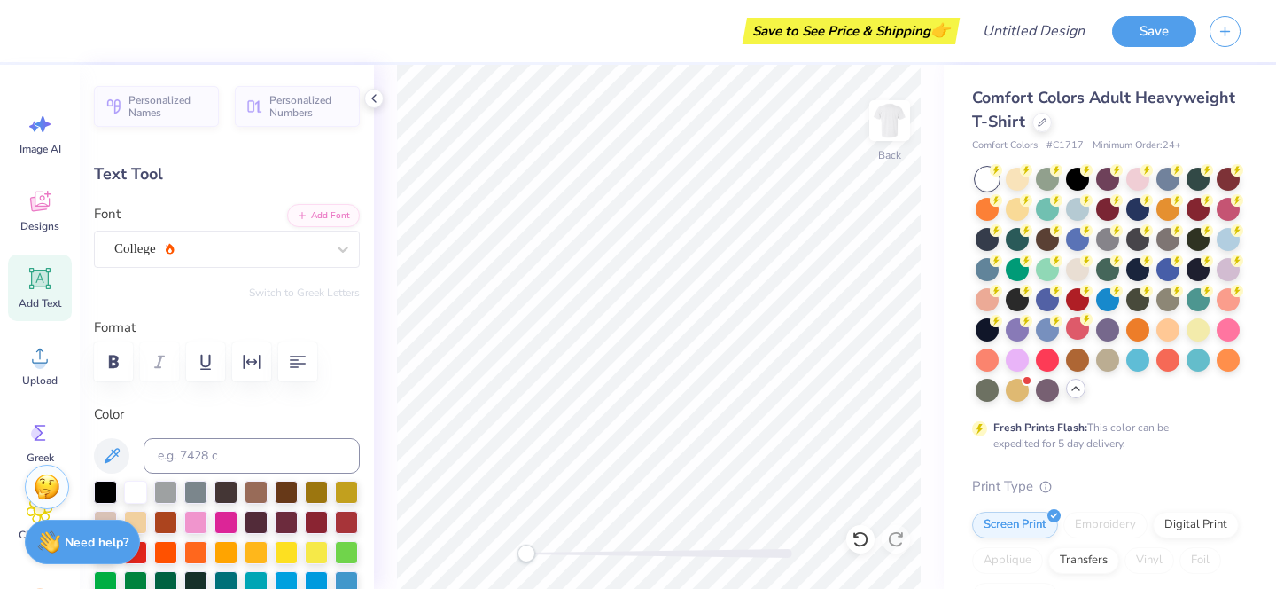
type input "9.31"
type input "1.08"
type input "3.74"
type input "10.05"
type input "0.79"
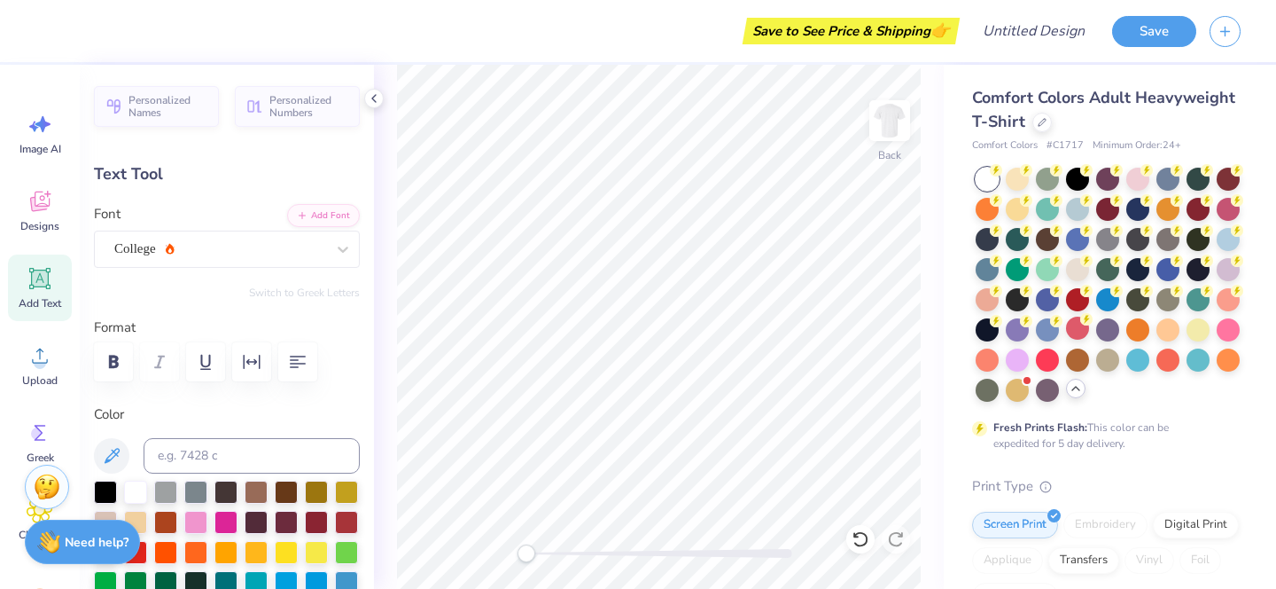
type input "14.83"
type input "9.31"
type input "1.08"
type input "21.55"
type textarea "T"
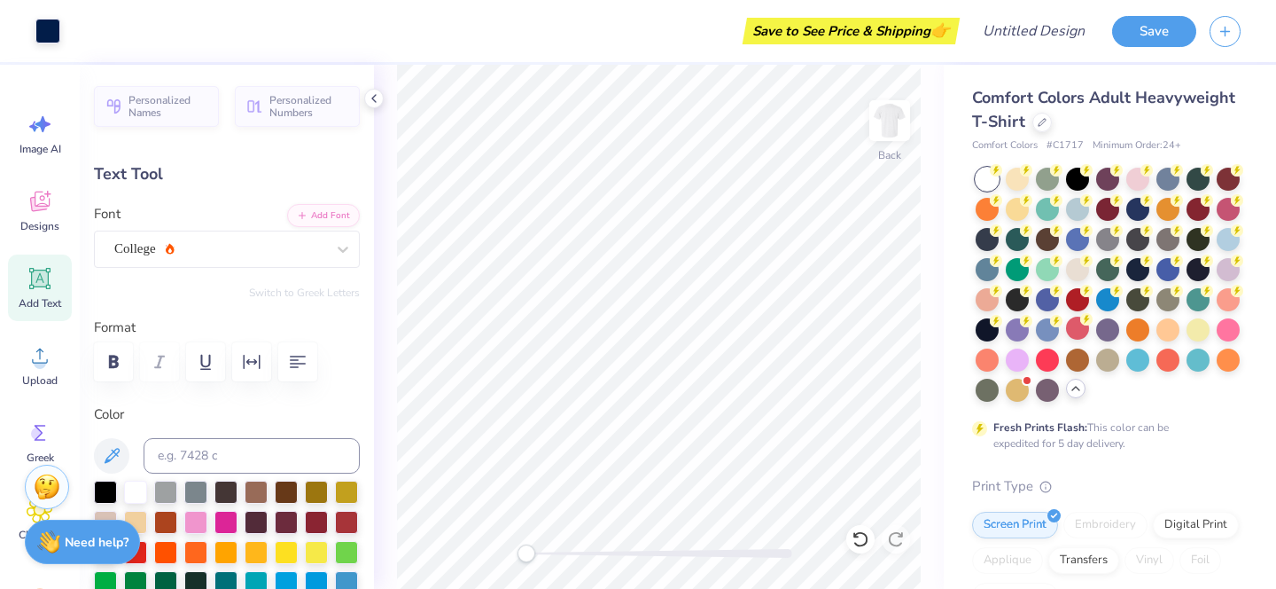
type input "10.05"
type input "0.79"
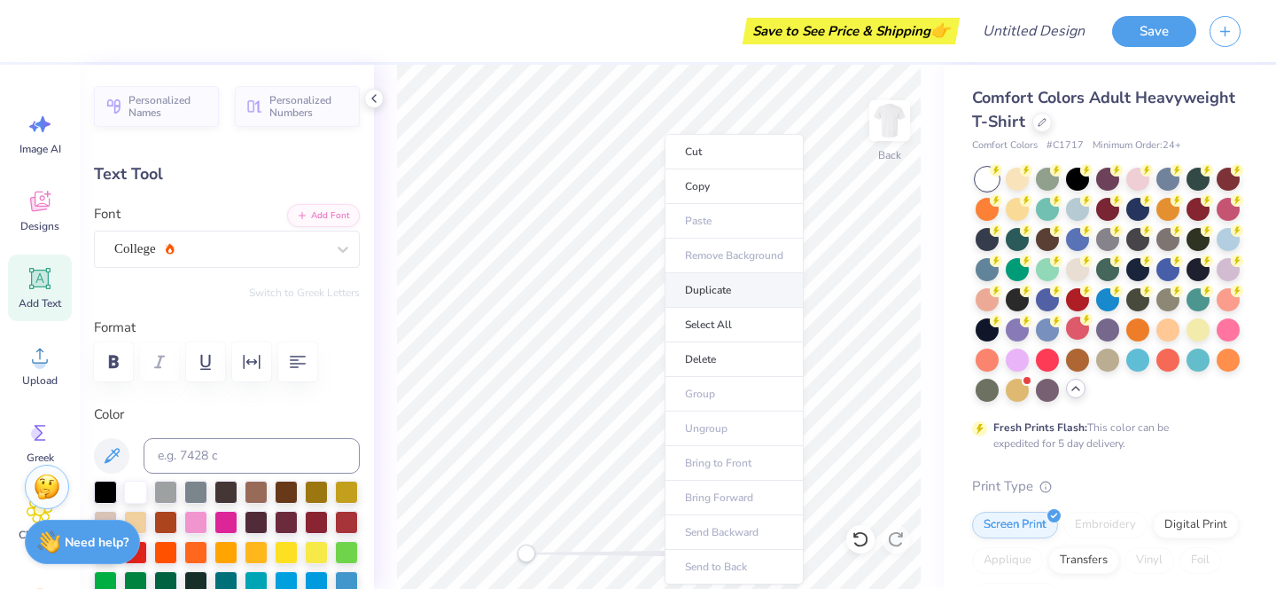
click at [699, 280] on li "Duplicate" at bounding box center [734, 290] width 139 height 35
type input "4.00"
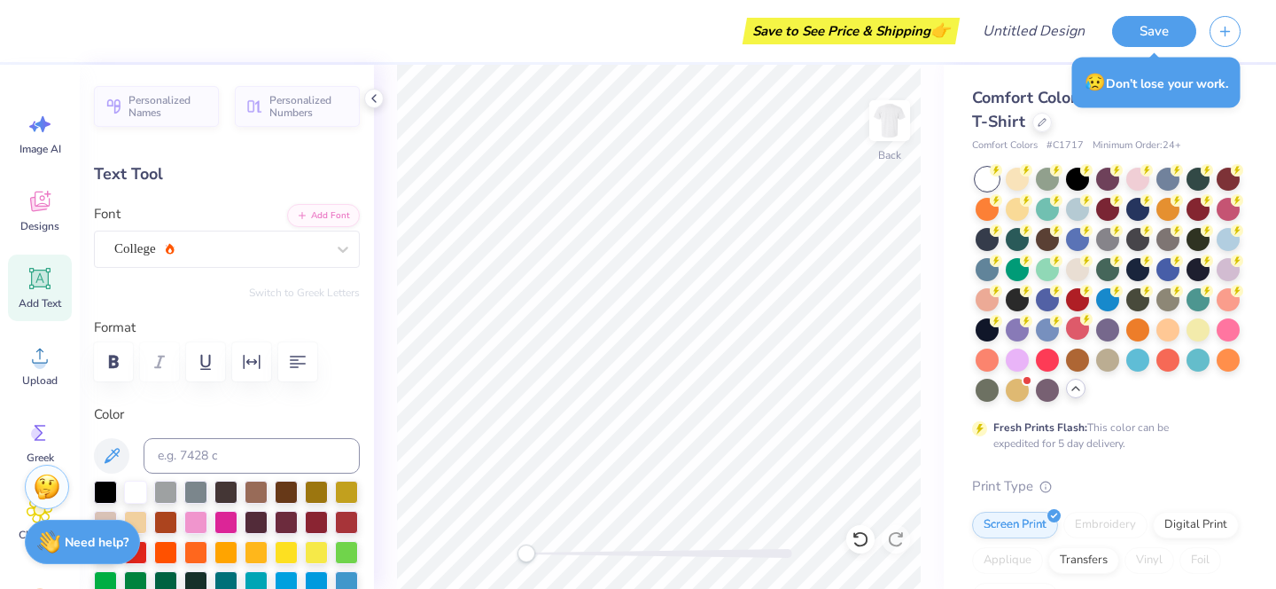
type textarea "D"
type textarea "The last ride"
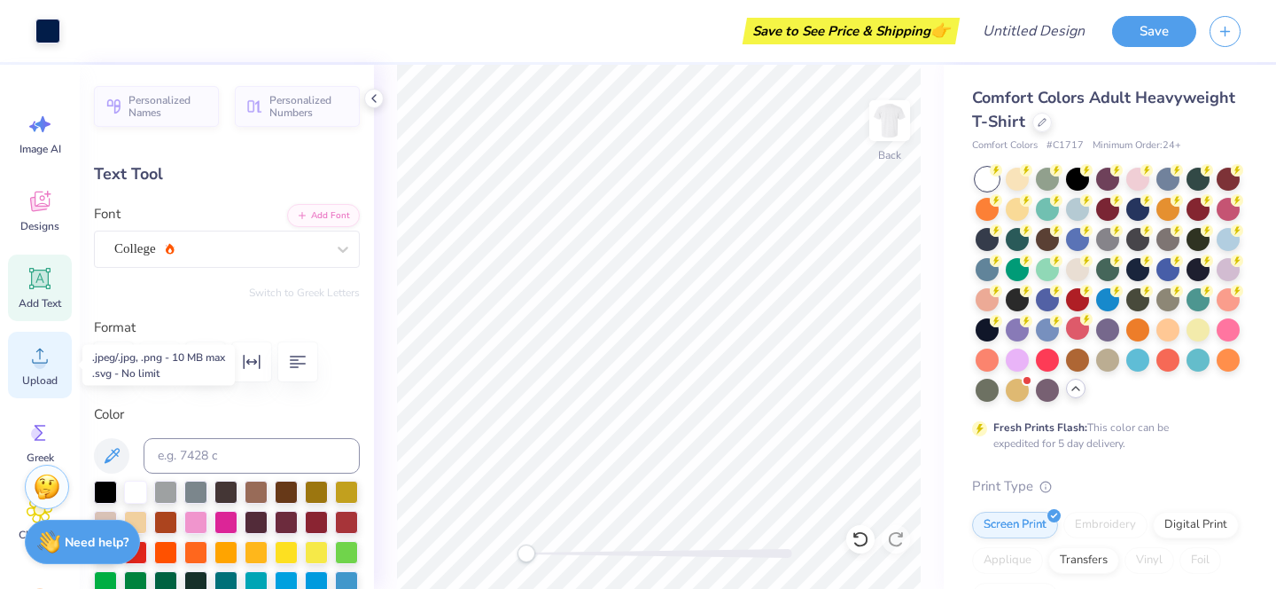
click at [44, 351] on icon at bounding box center [40, 355] width 27 height 27
click at [45, 378] on span "Upload" at bounding box center [39, 380] width 35 height 14
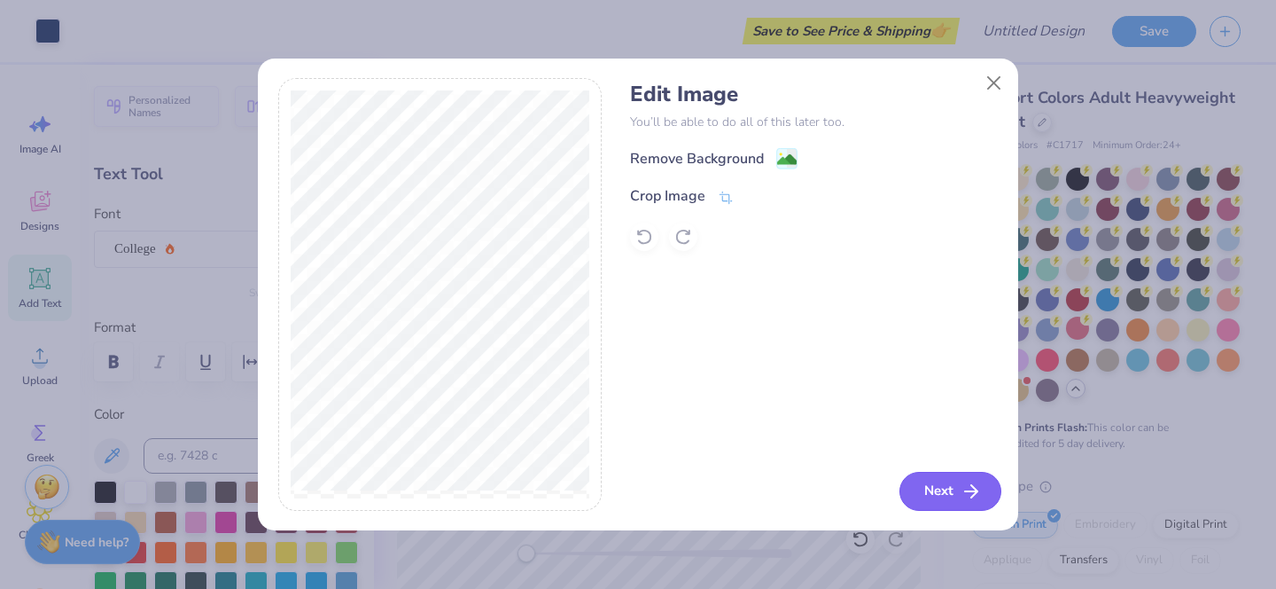
click at [923, 484] on button "Next" at bounding box center [951, 491] width 102 height 39
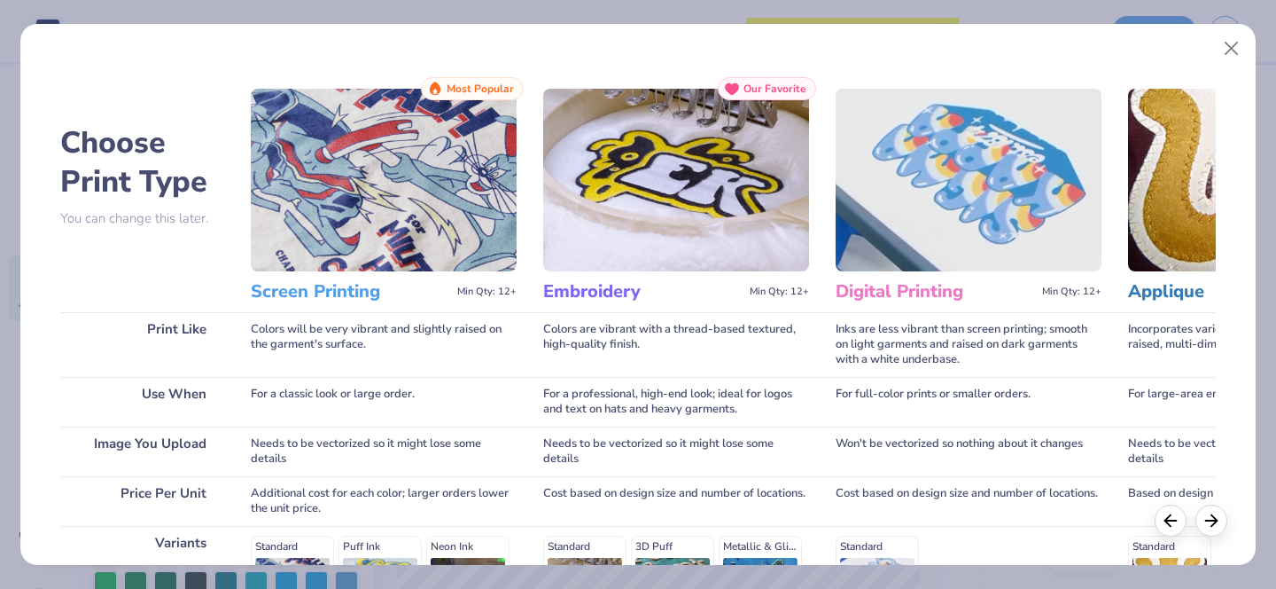
click at [428, 183] on img at bounding box center [384, 180] width 266 height 183
click at [1221, 530] on div at bounding box center [1191, 520] width 73 height 32
click at [1215, 527] on div at bounding box center [1212, 518] width 32 height 32
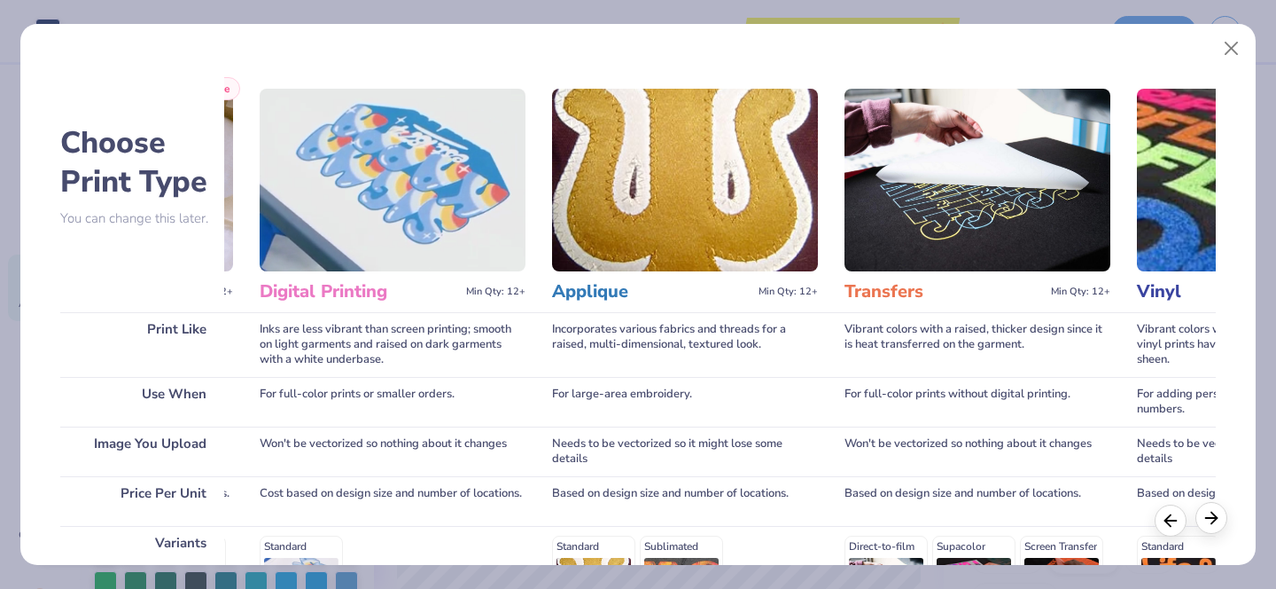
scroll to position [0, 578]
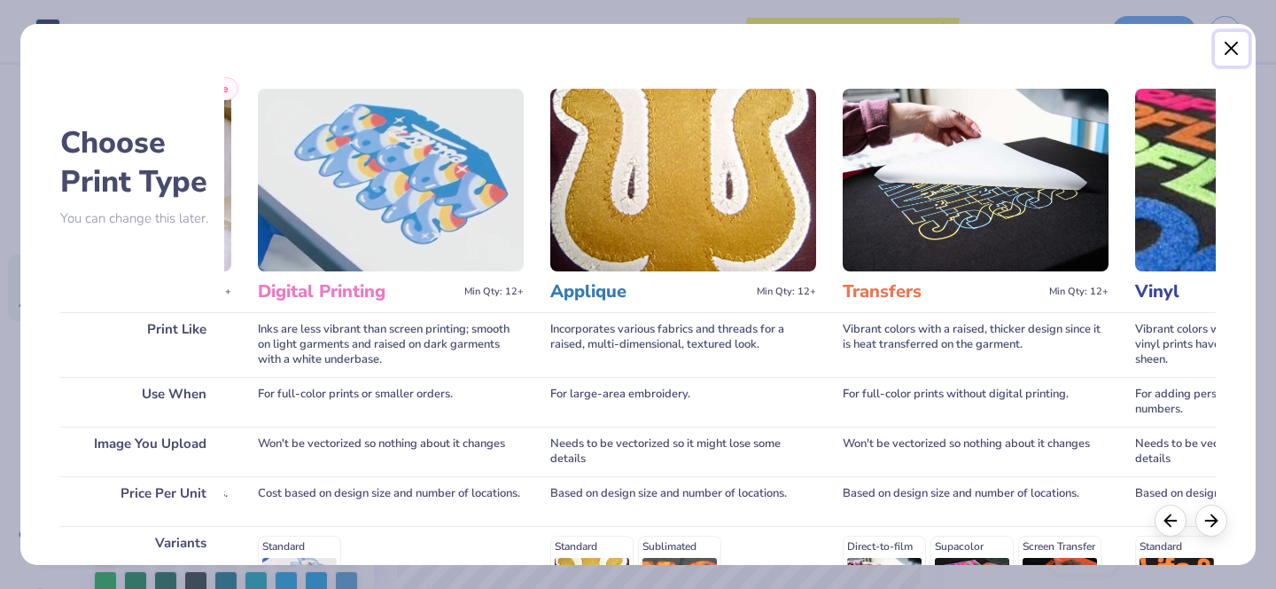
click at [1237, 44] on button "Close" at bounding box center [1232, 49] width 34 height 34
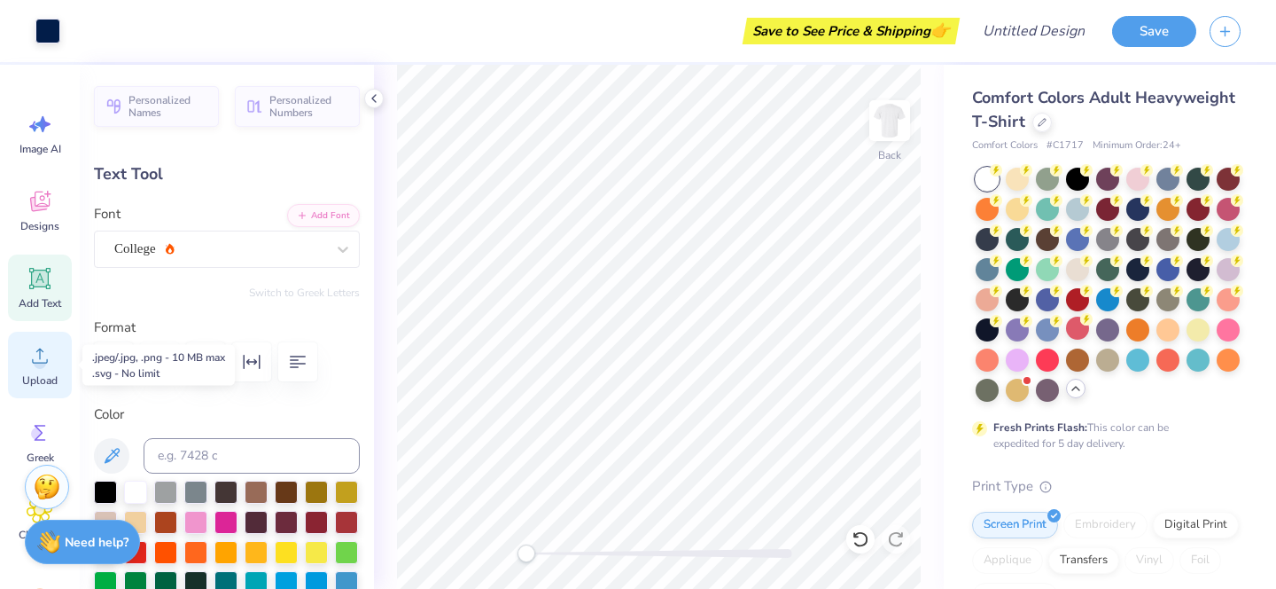
click at [53, 360] on div "Upload" at bounding box center [40, 365] width 64 height 66
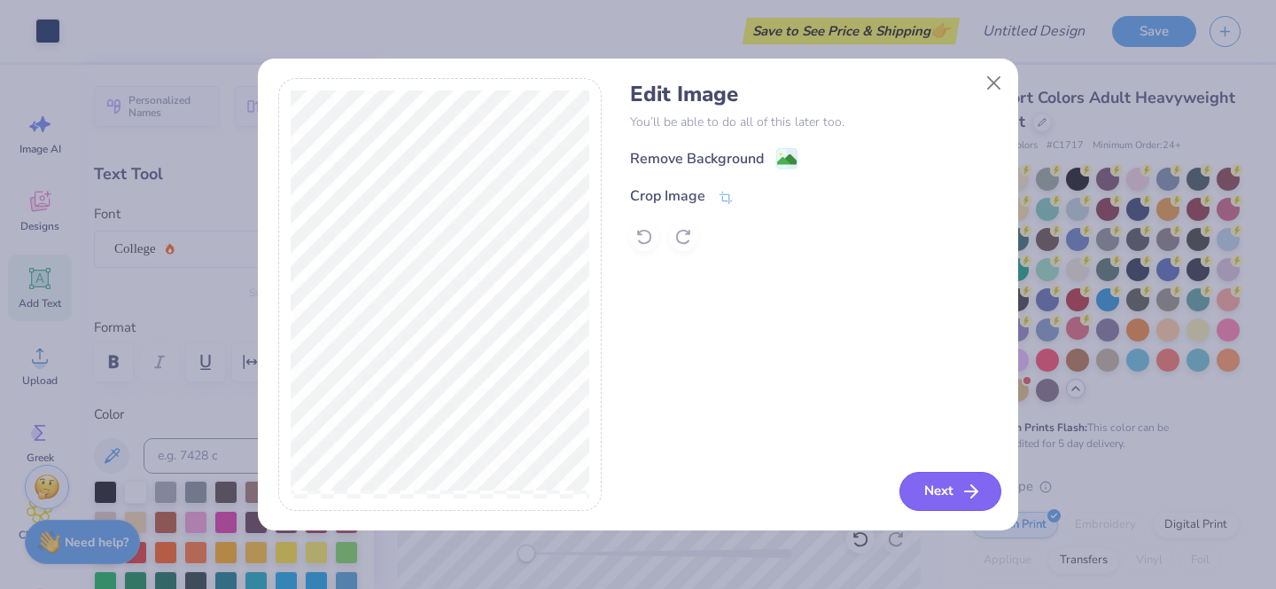
click at [952, 493] on button "Next" at bounding box center [951, 491] width 102 height 39
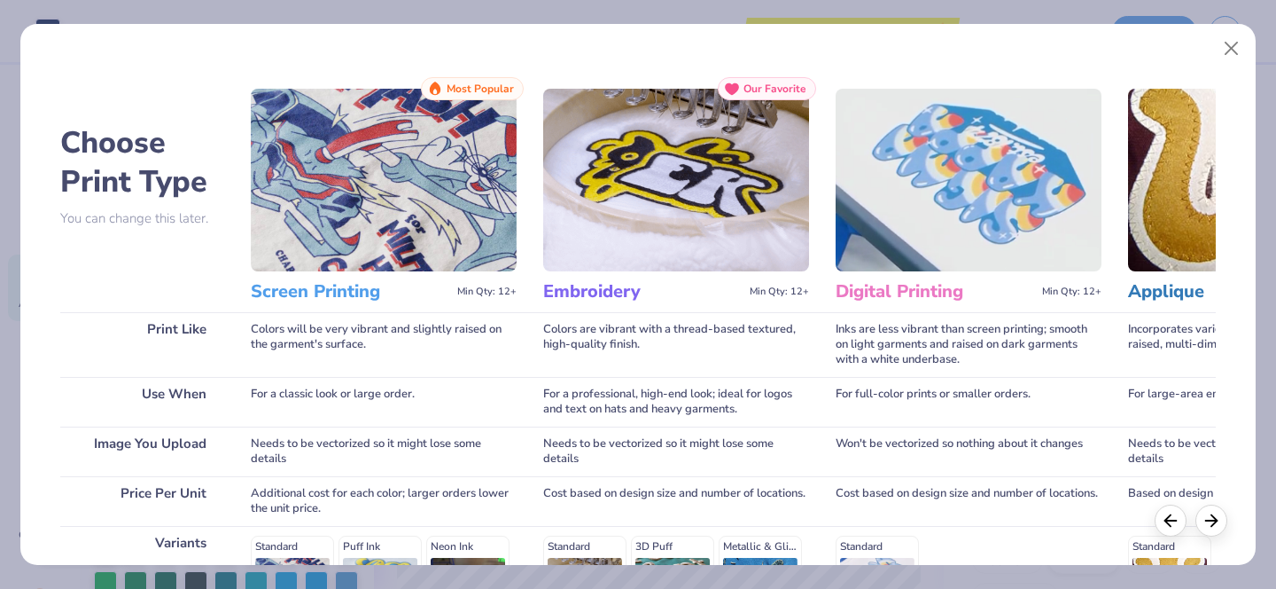
click at [383, 263] on img at bounding box center [384, 180] width 266 height 183
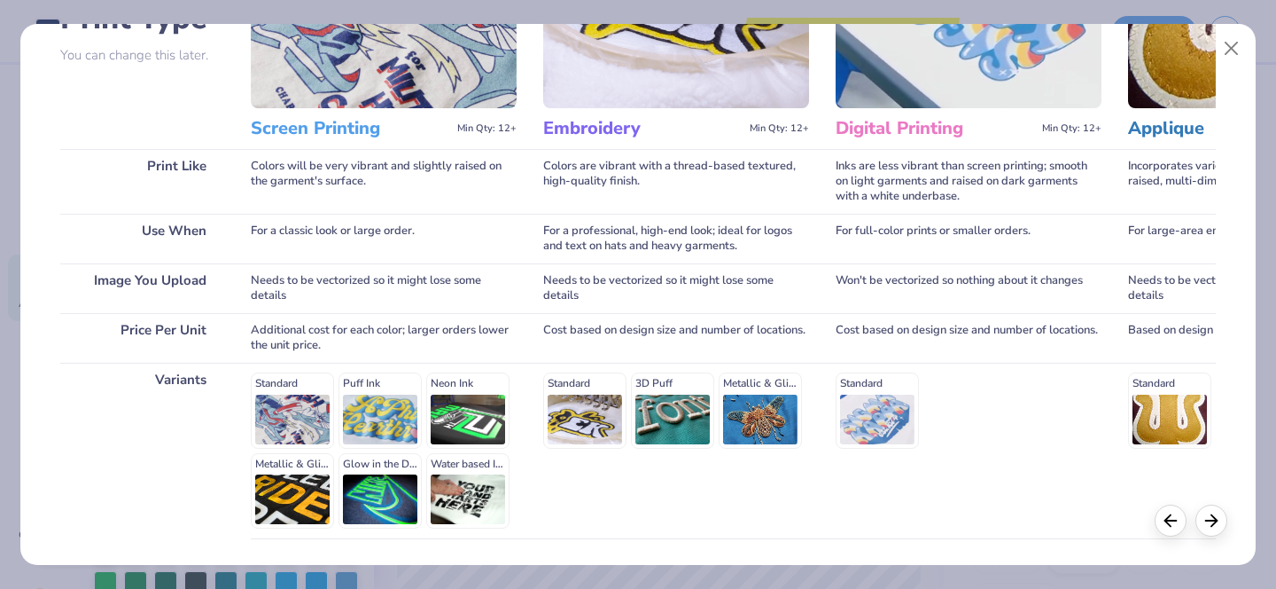
scroll to position [295, 0]
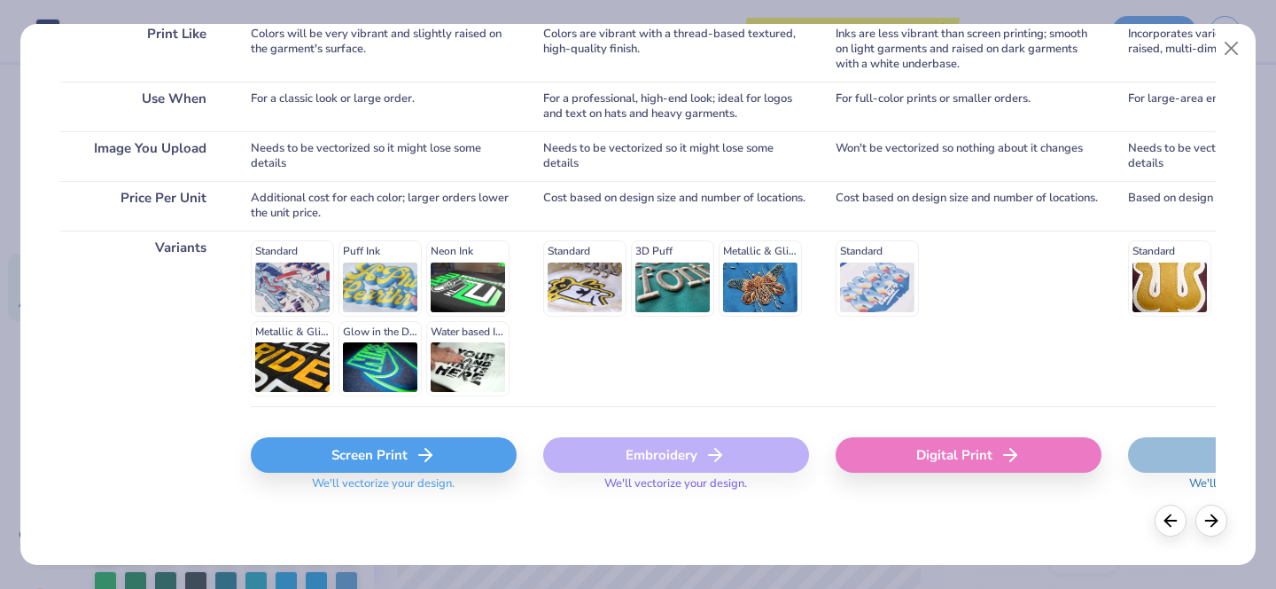
click at [389, 458] on div "Screen Print" at bounding box center [384, 454] width 266 height 35
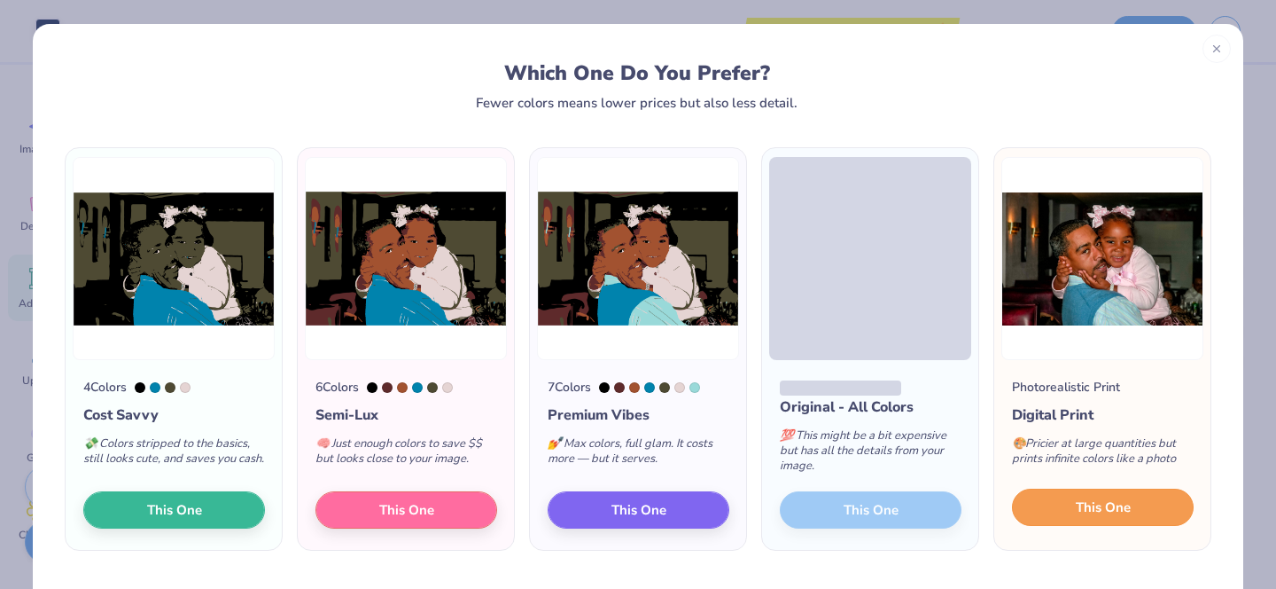
click at [1074, 511] on button "This One" at bounding box center [1103, 506] width 182 height 37
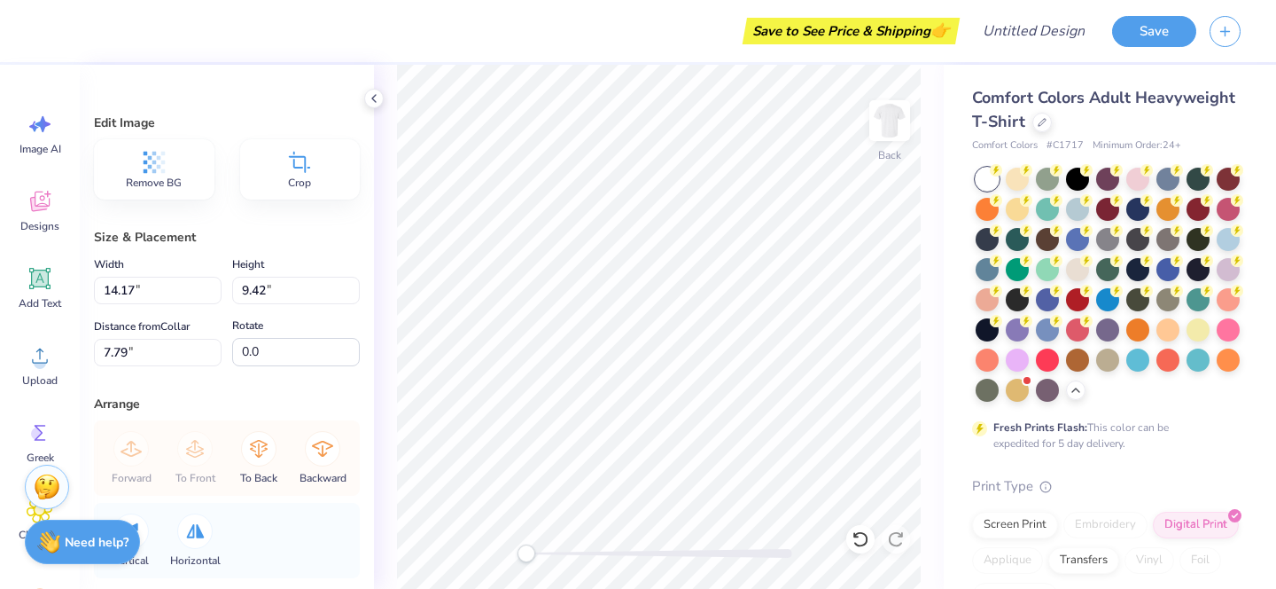
type input "11.10"
type input "7.38"
type input "9.83"
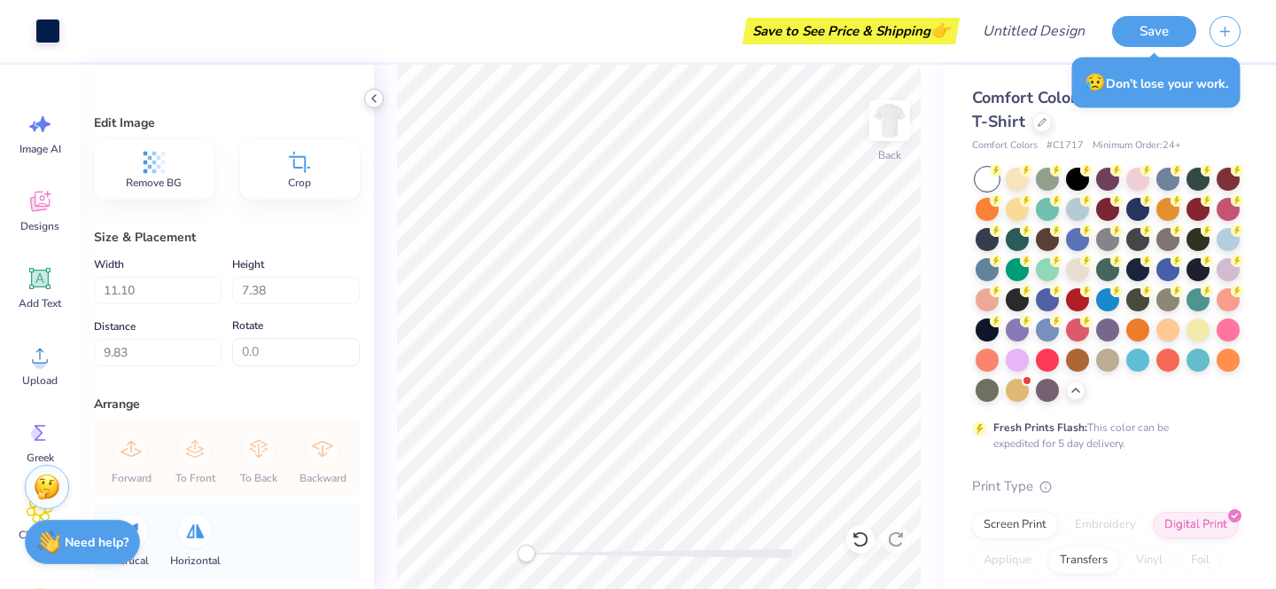
click at [372, 94] on icon at bounding box center [374, 98] width 14 height 14
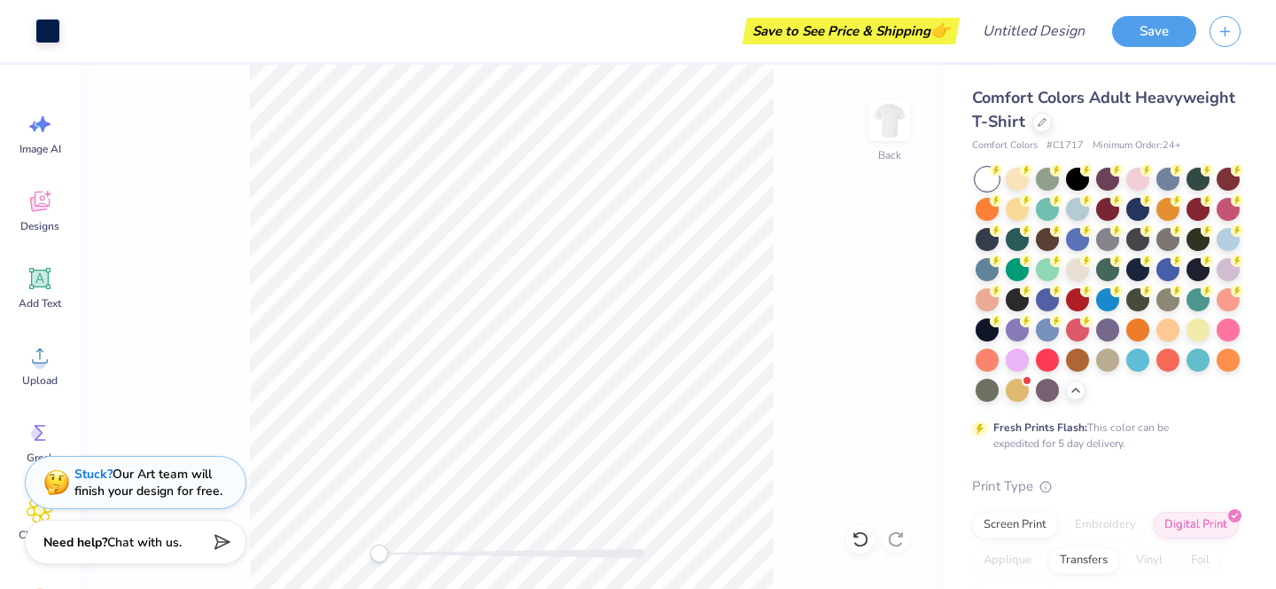
type input "5.12"
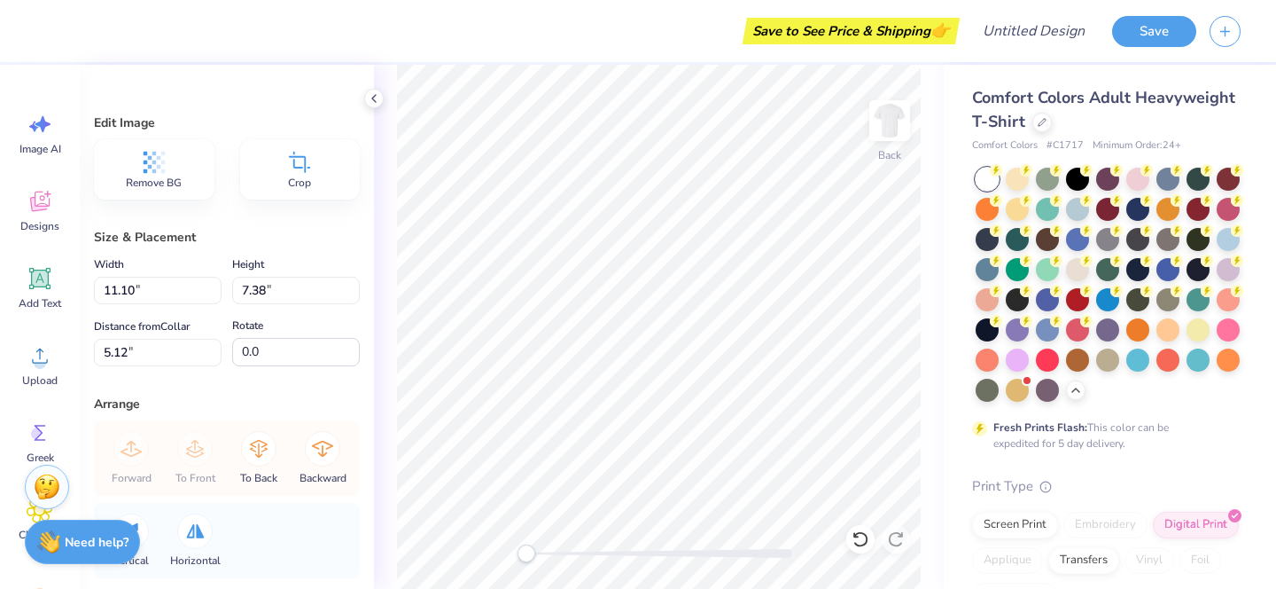
click at [342, 176] on div "Crop" at bounding box center [300, 169] width 121 height 60
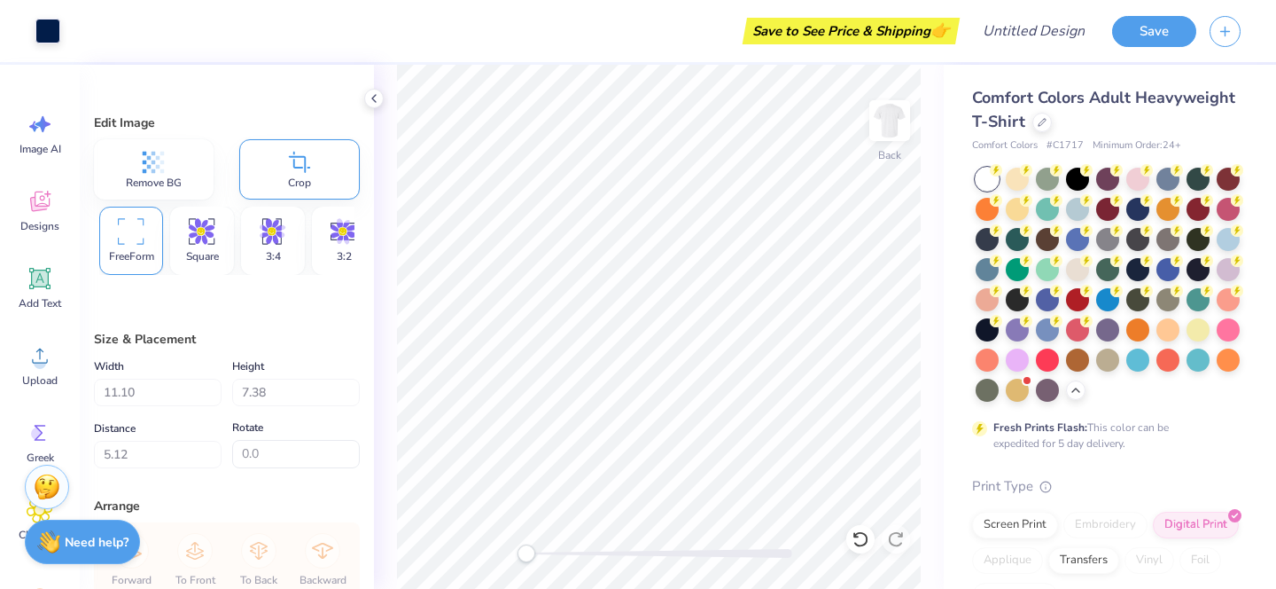
type input "7.72"
type input "5.17"
click at [376, 99] on icon at bounding box center [374, 98] width 14 height 14
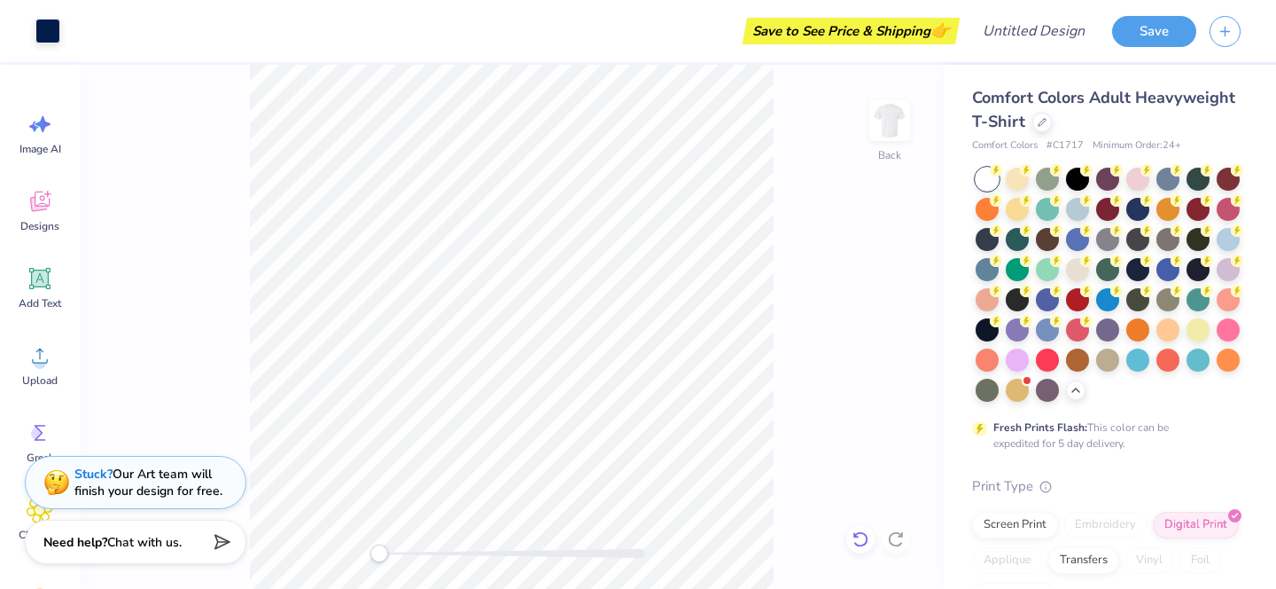
click at [853, 532] on icon at bounding box center [861, 539] width 18 height 18
